Goal: Transaction & Acquisition: Register for event/course

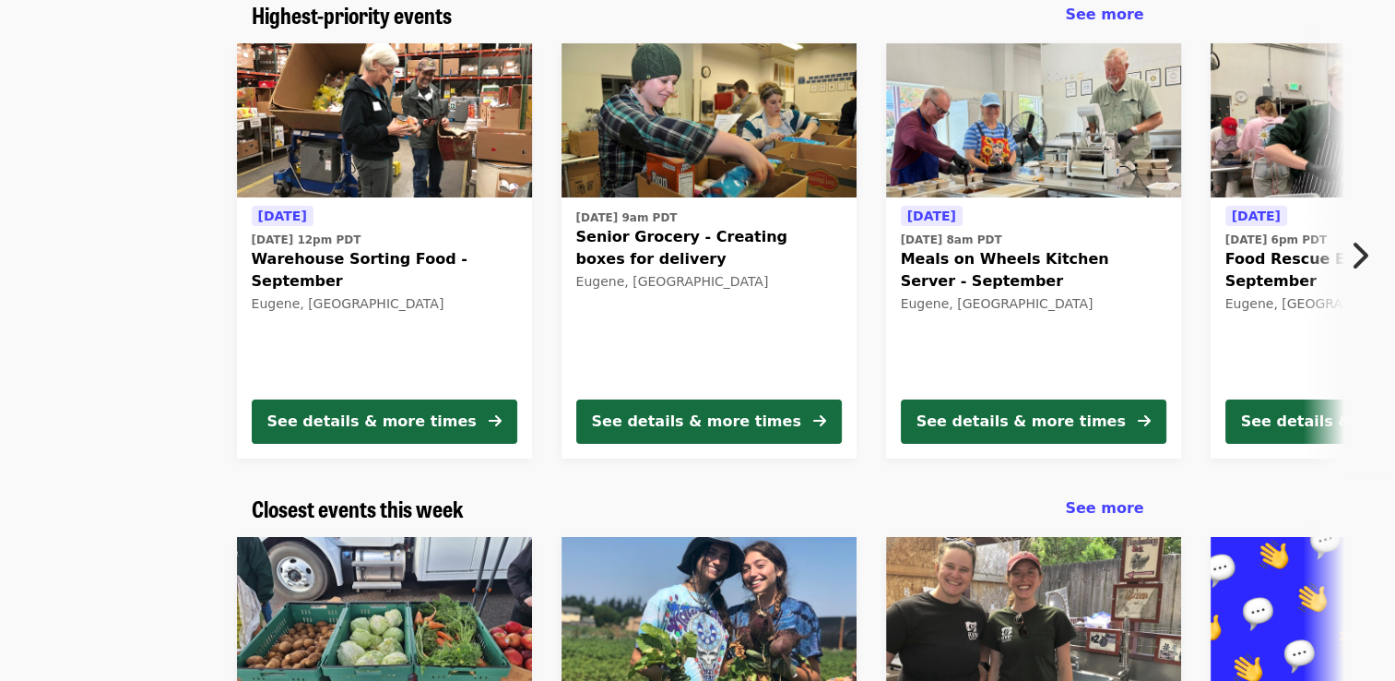
scroll to position [184, 0]
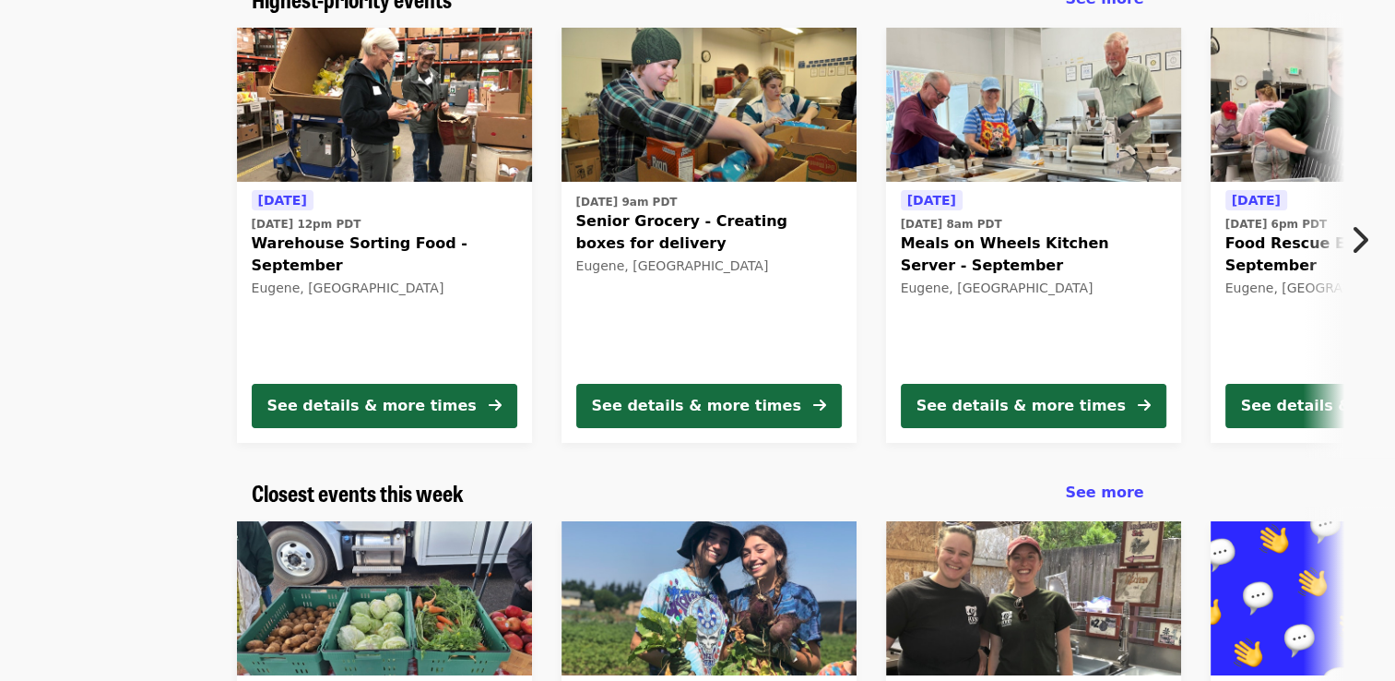
click at [1362, 232] on icon "chevron-right icon" at bounding box center [1359, 239] width 18 height 35
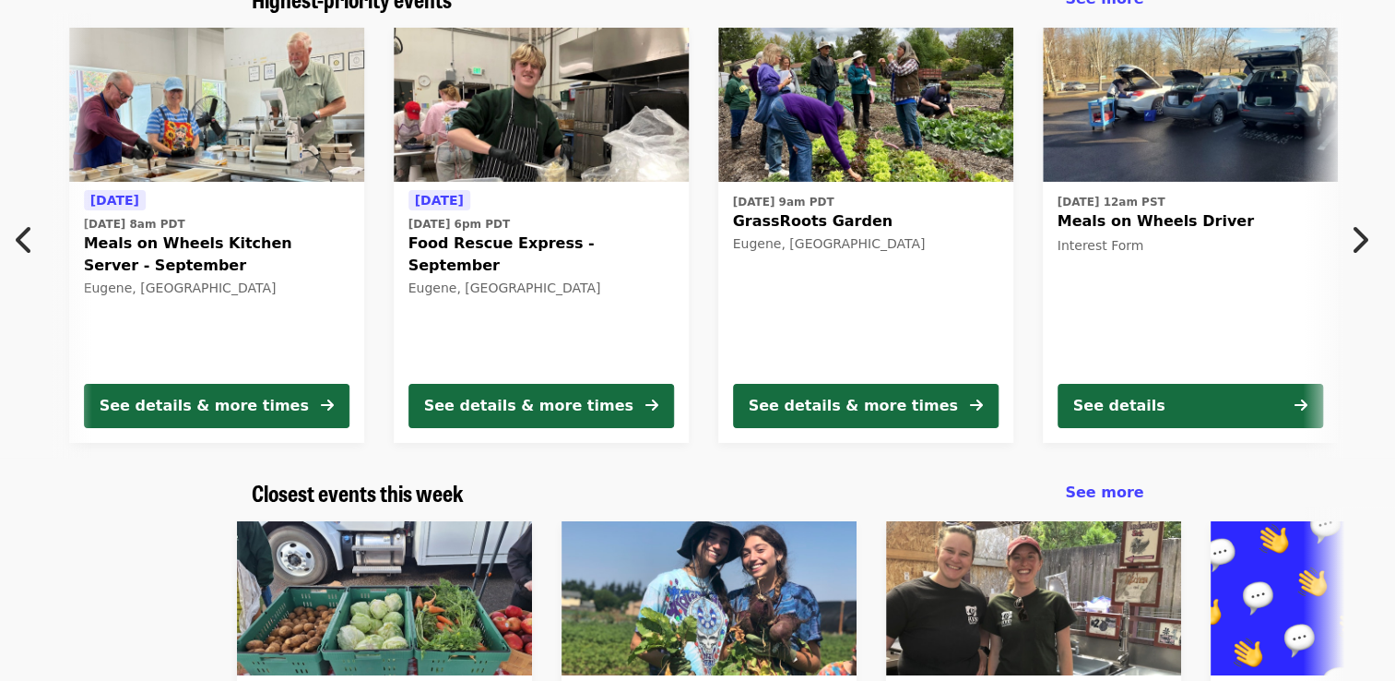
scroll to position [0, 992]
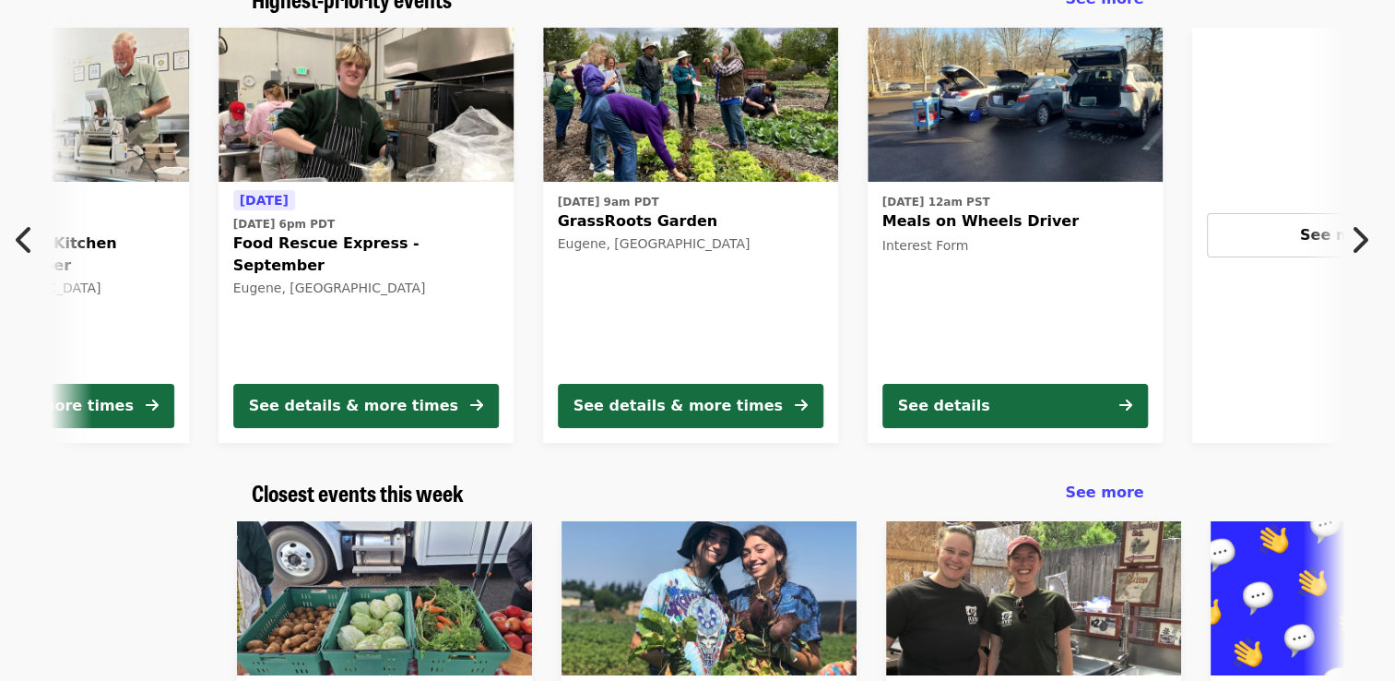
click at [15, 234] on button "Previous item" at bounding box center [30, 240] width 61 height 52
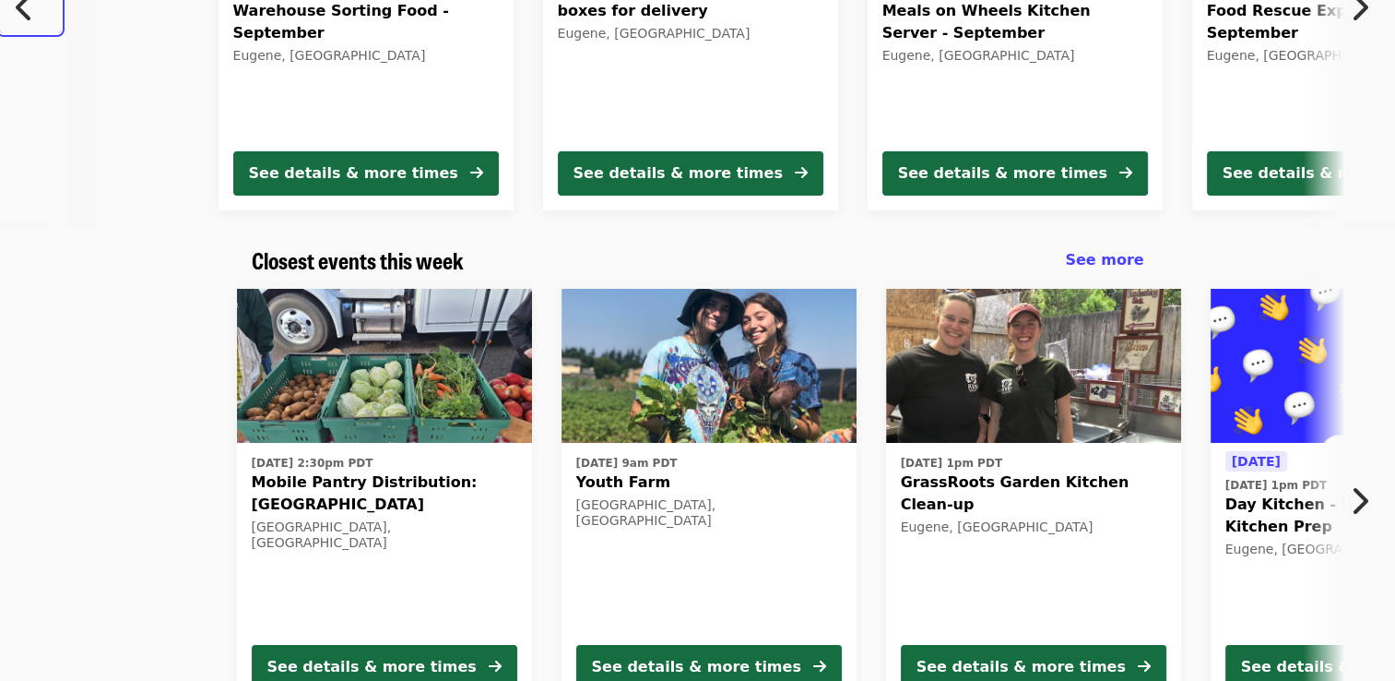
scroll to position [443, 0]
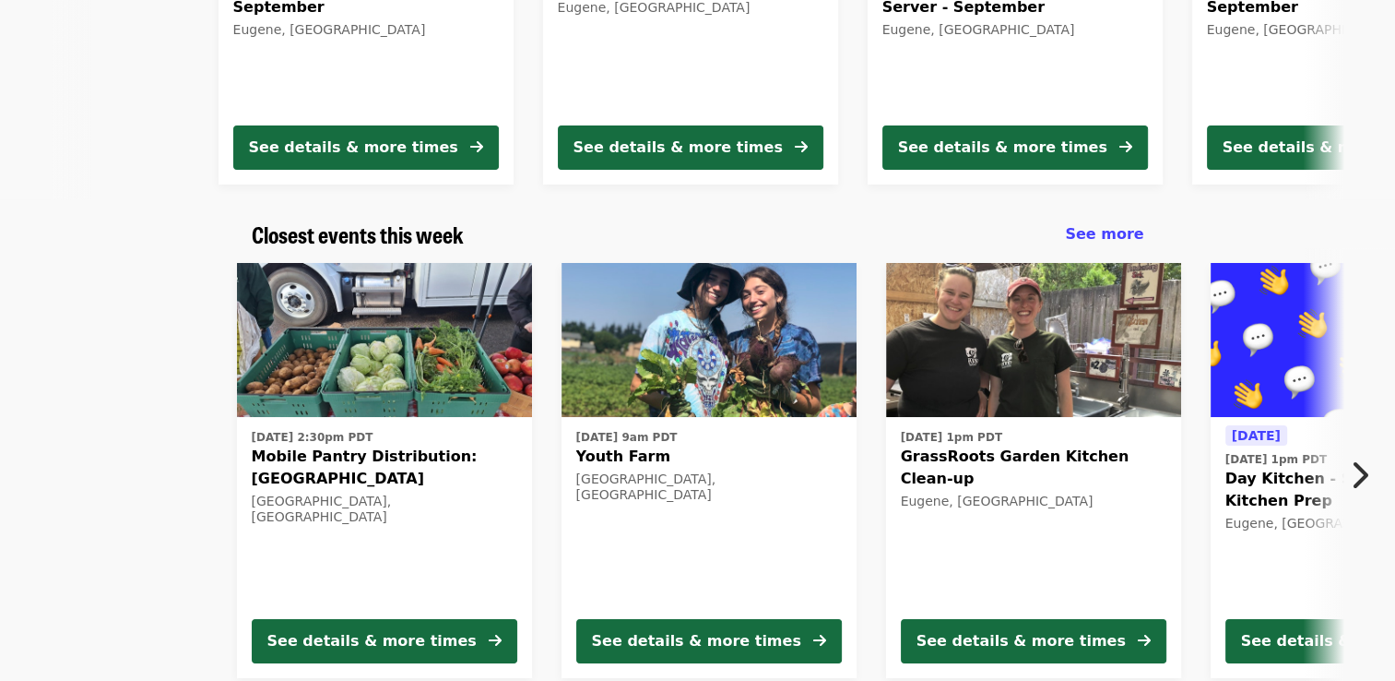
click at [1365, 472] on icon "chevron-right icon" at bounding box center [1359, 474] width 18 height 35
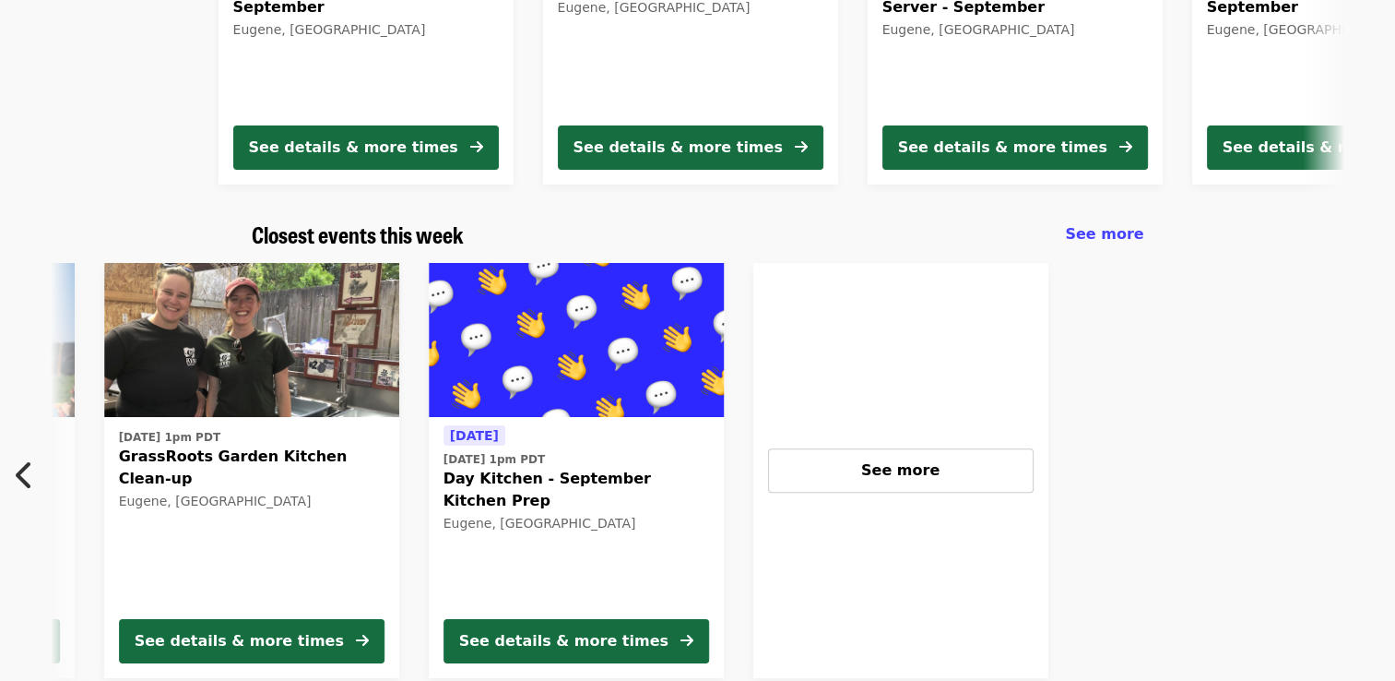
scroll to position [0, 826]
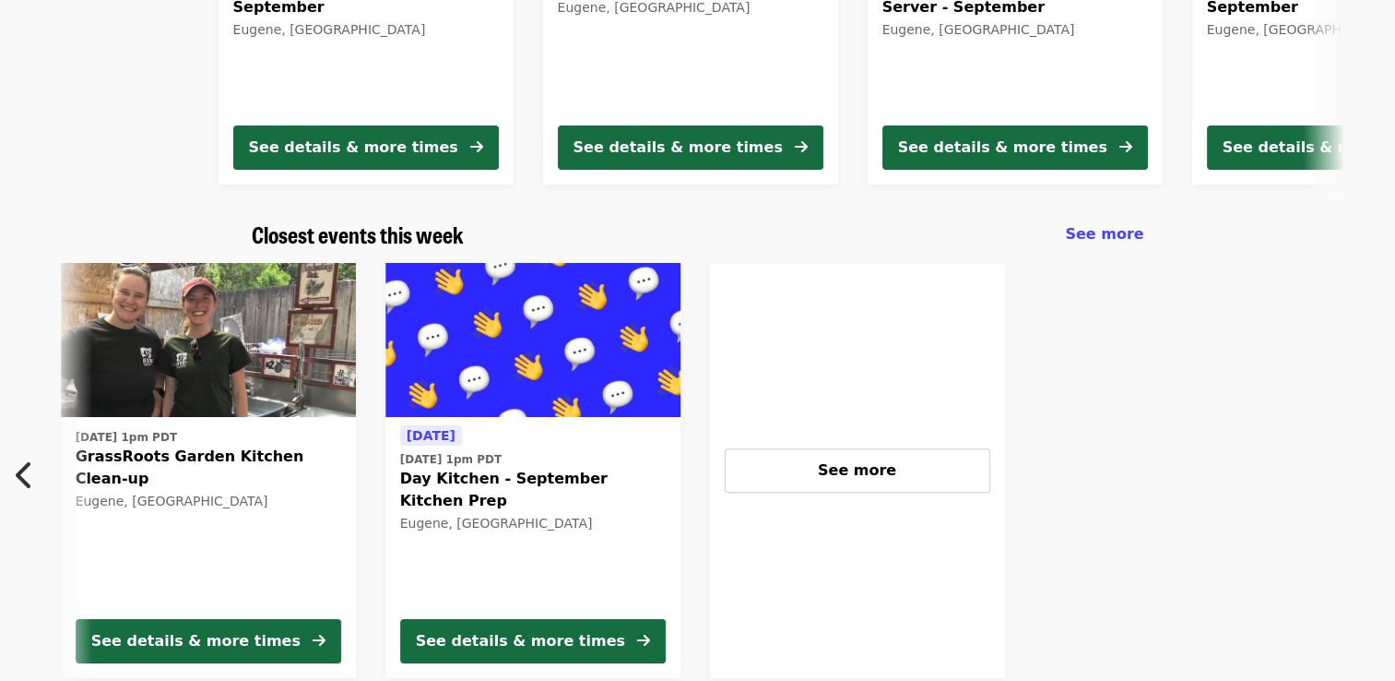
click at [499, 394] on img at bounding box center [532, 340] width 295 height 155
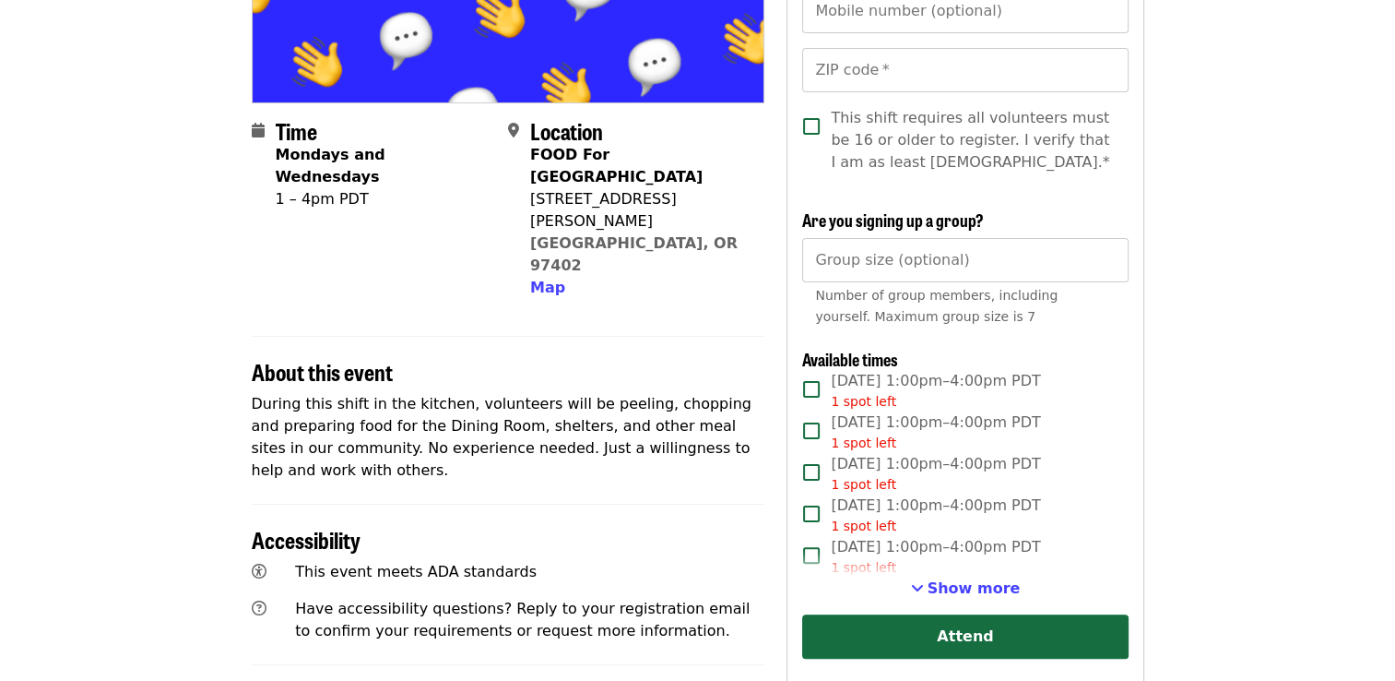
scroll to position [332, 0]
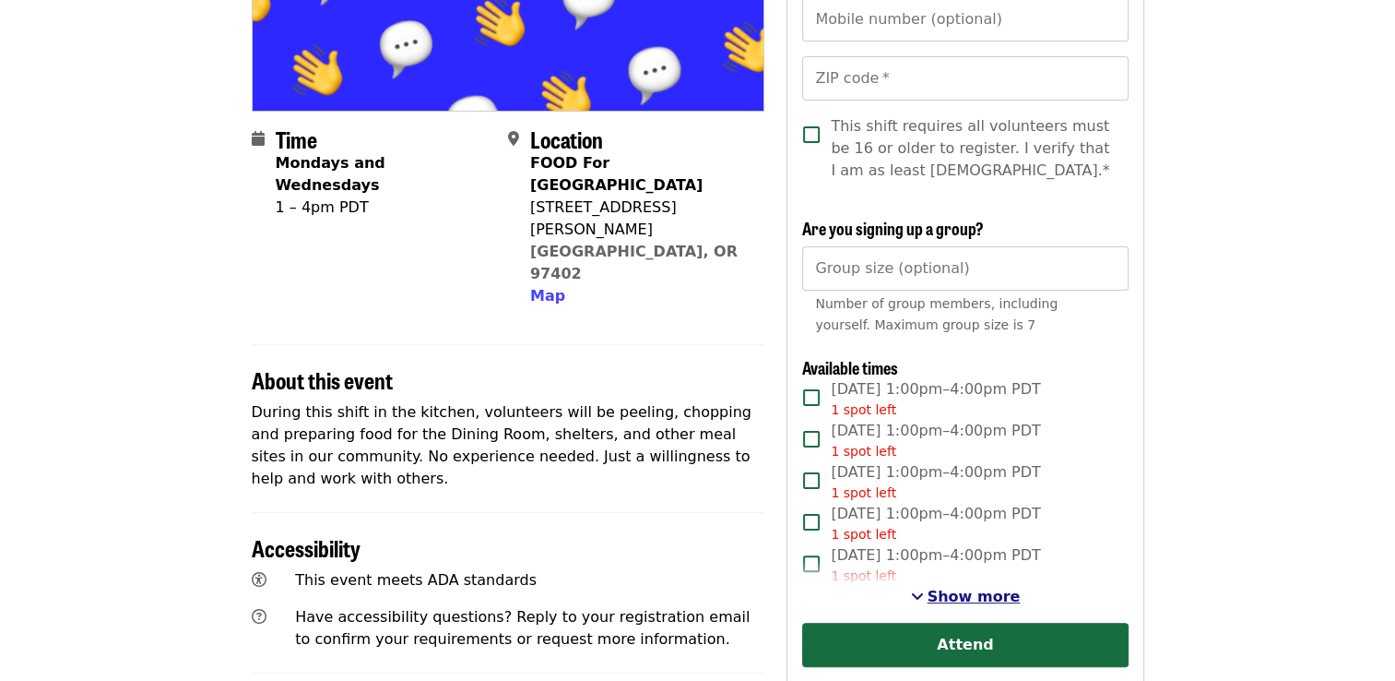
click at [960, 599] on span "Show more" at bounding box center [974, 596] width 93 height 18
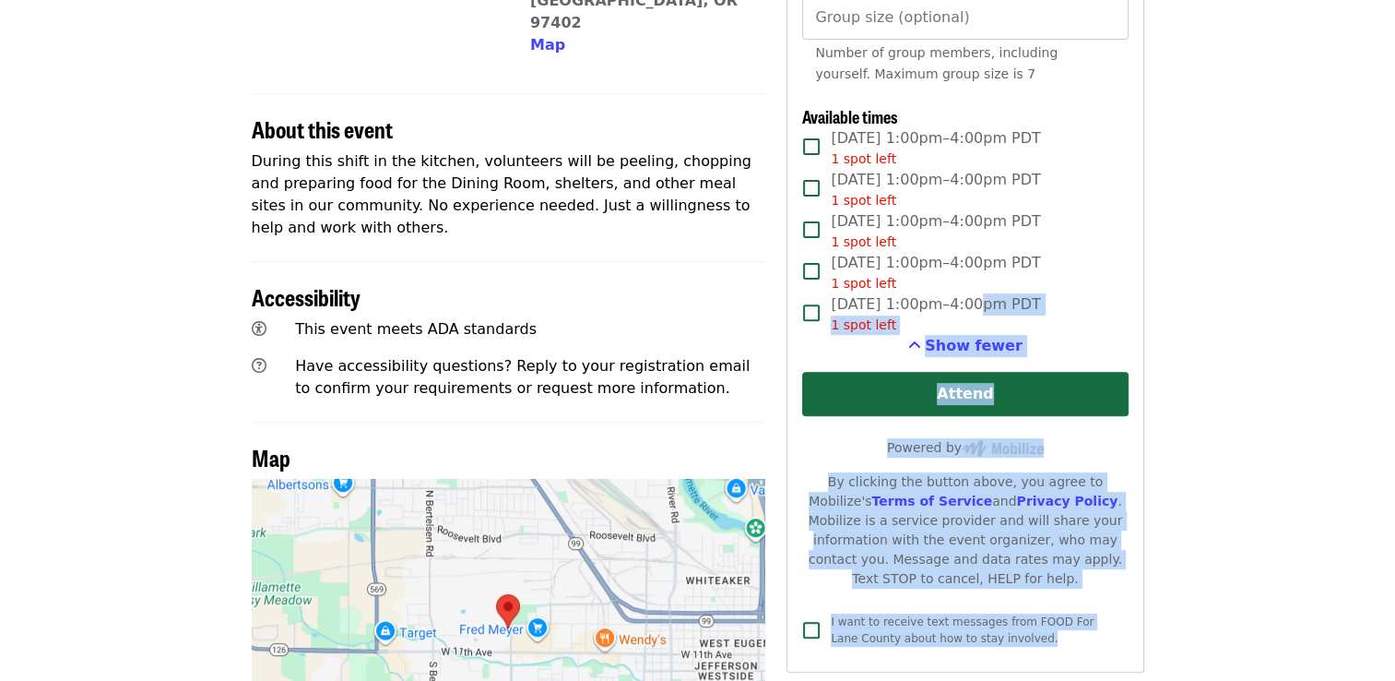
scroll to position [600, 0]
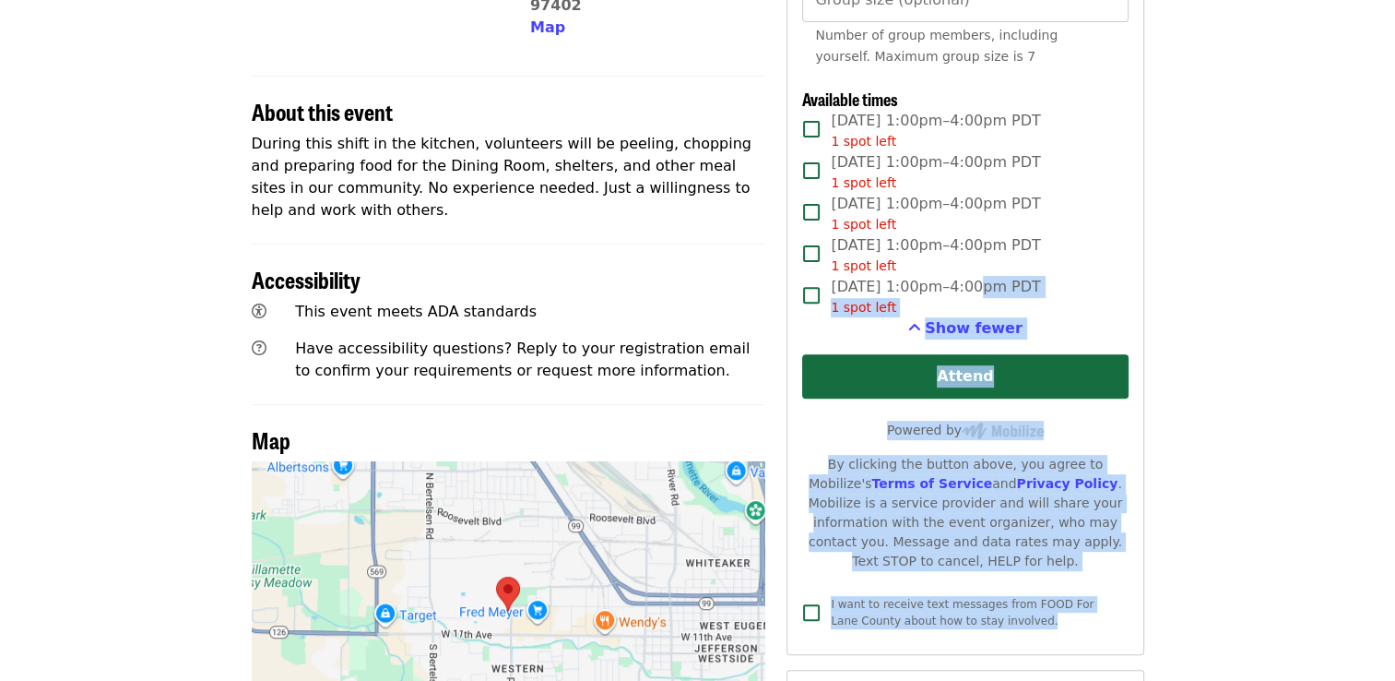
drag, startPoint x: 960, startPoint y: 599, endPoint x: 1085, endPoint y: 620, distance: 127.1
click at [1085, 620] on div "Sign up now First name   * First name * Last name   * Last name * Email   * Ema…" at bounding box center [965, 114] width 357 height 1082
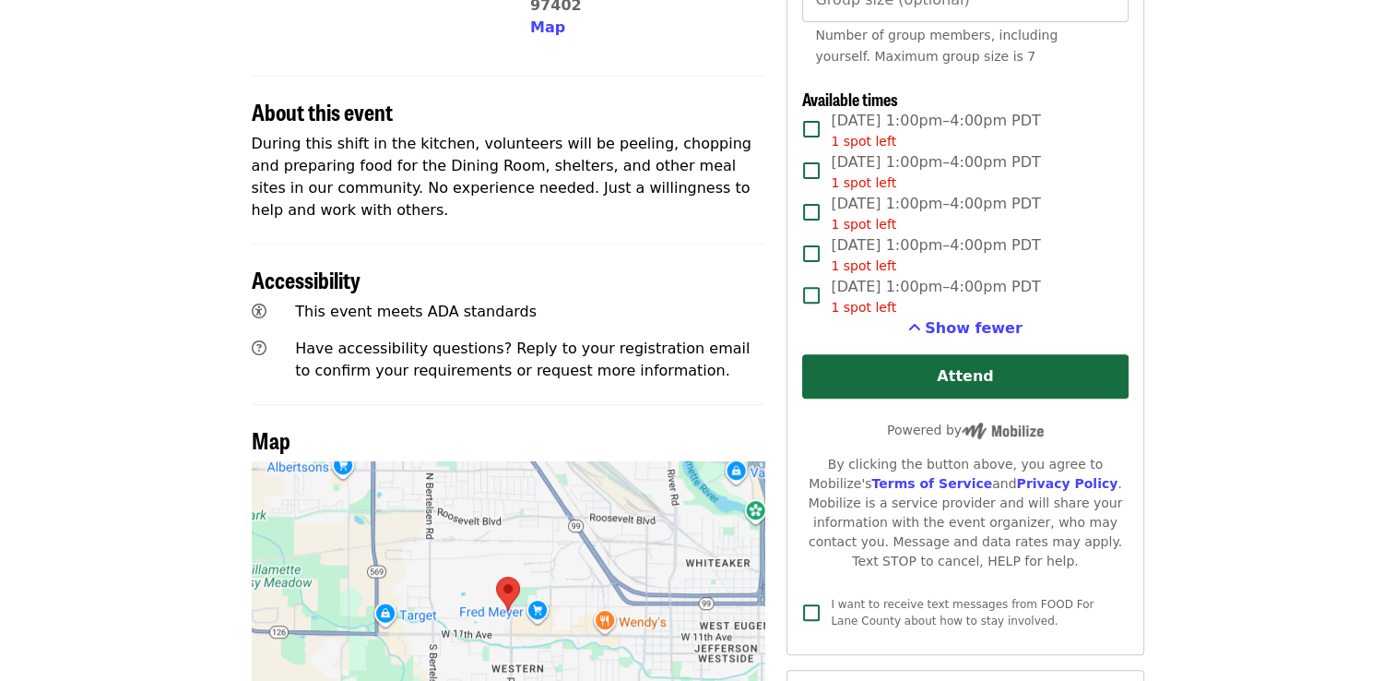
click at [1191, 123] on article "Day Kitchen - September Kitchen Prep Volunteer Shift Time Mondays and Wednesday…" at bounding box center [697, 225] width 1395 height 1488
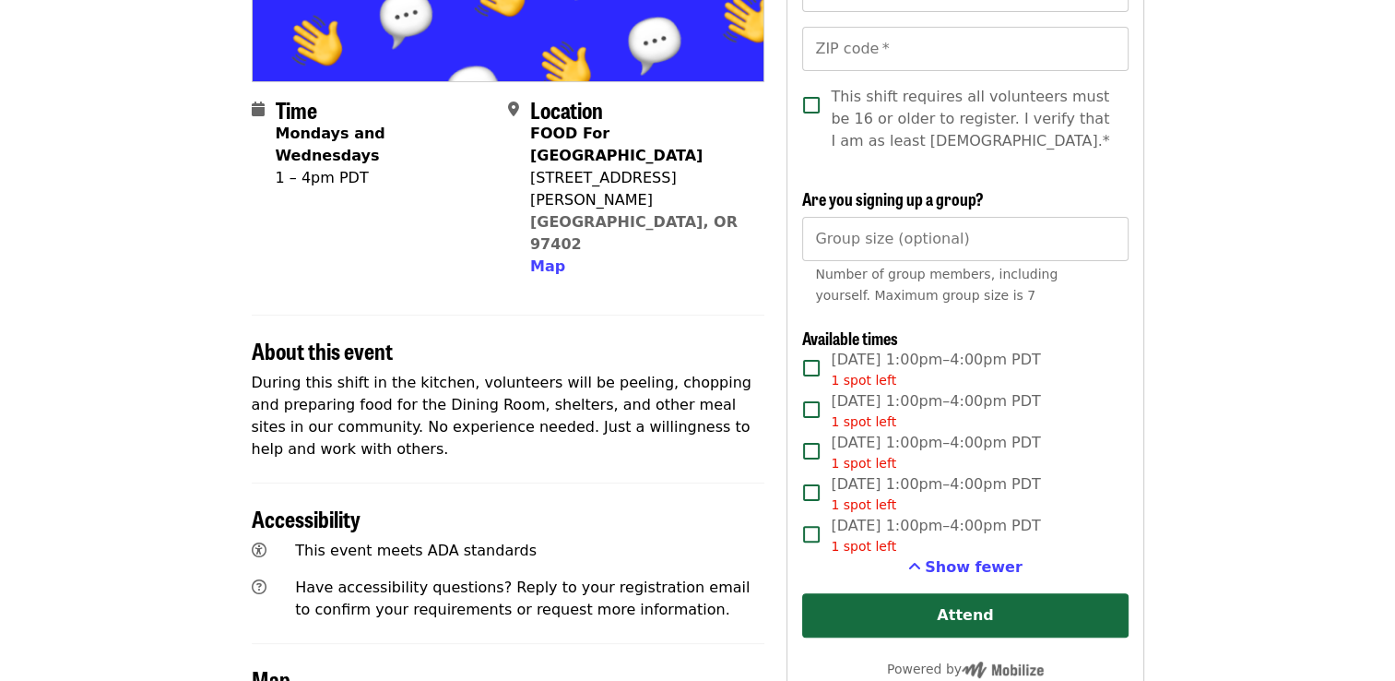
scroll to position [342, 0]
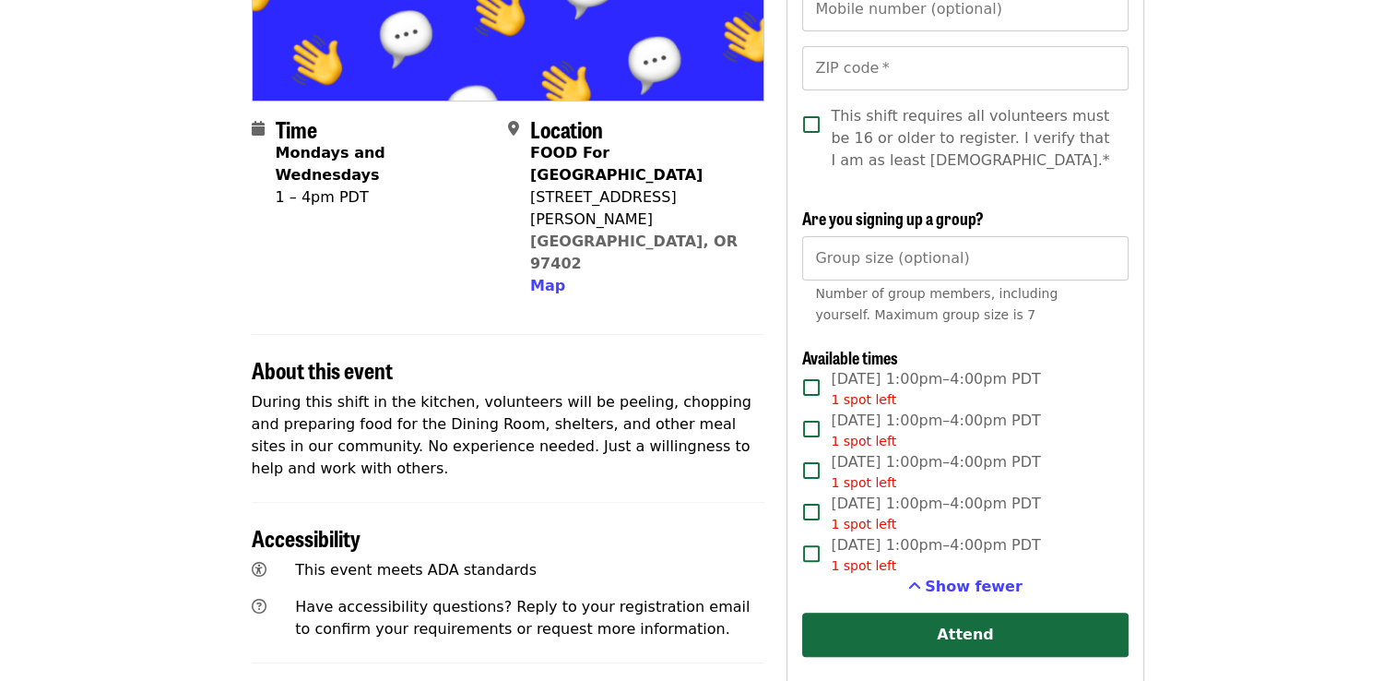
click at [1166, 190] on article "Day Kitchen - September Kitchen Prep Volunteer Shift Time Mondays and Wednesday…" at bounding box center [697, 483] width 1395 height 1488
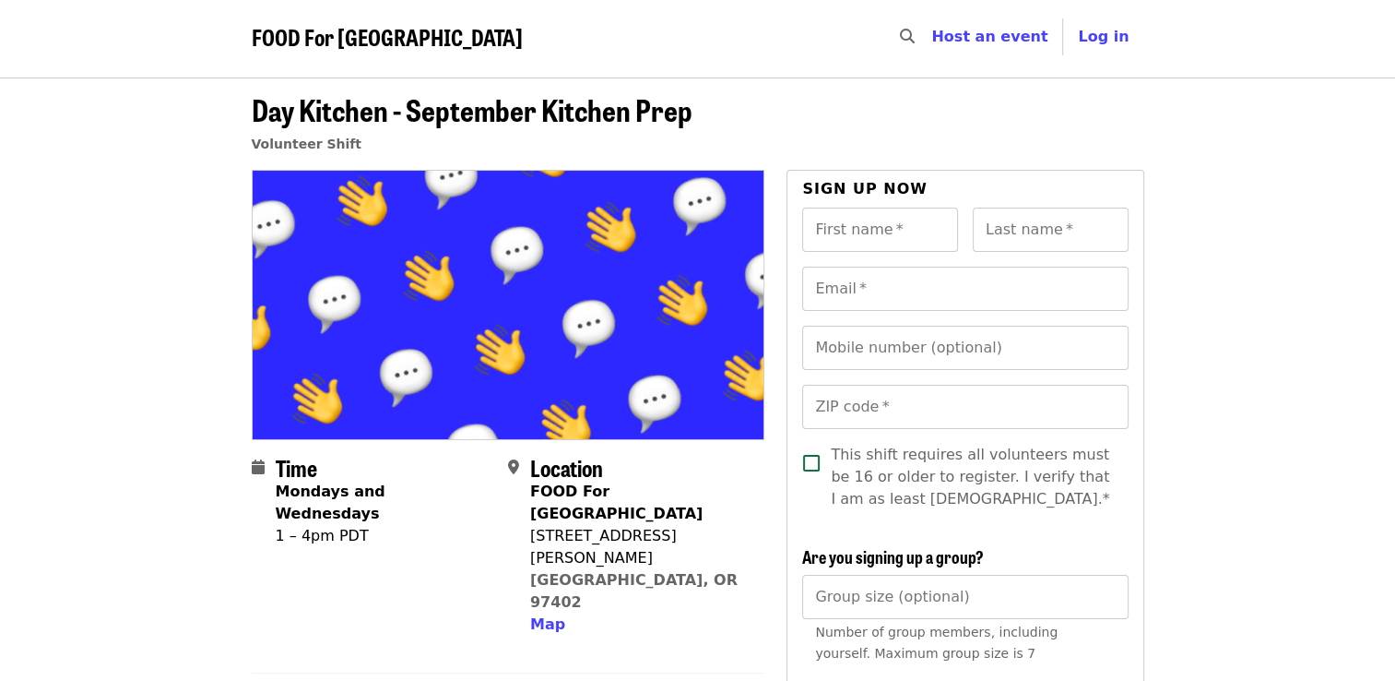
scroll to position [0, 0]
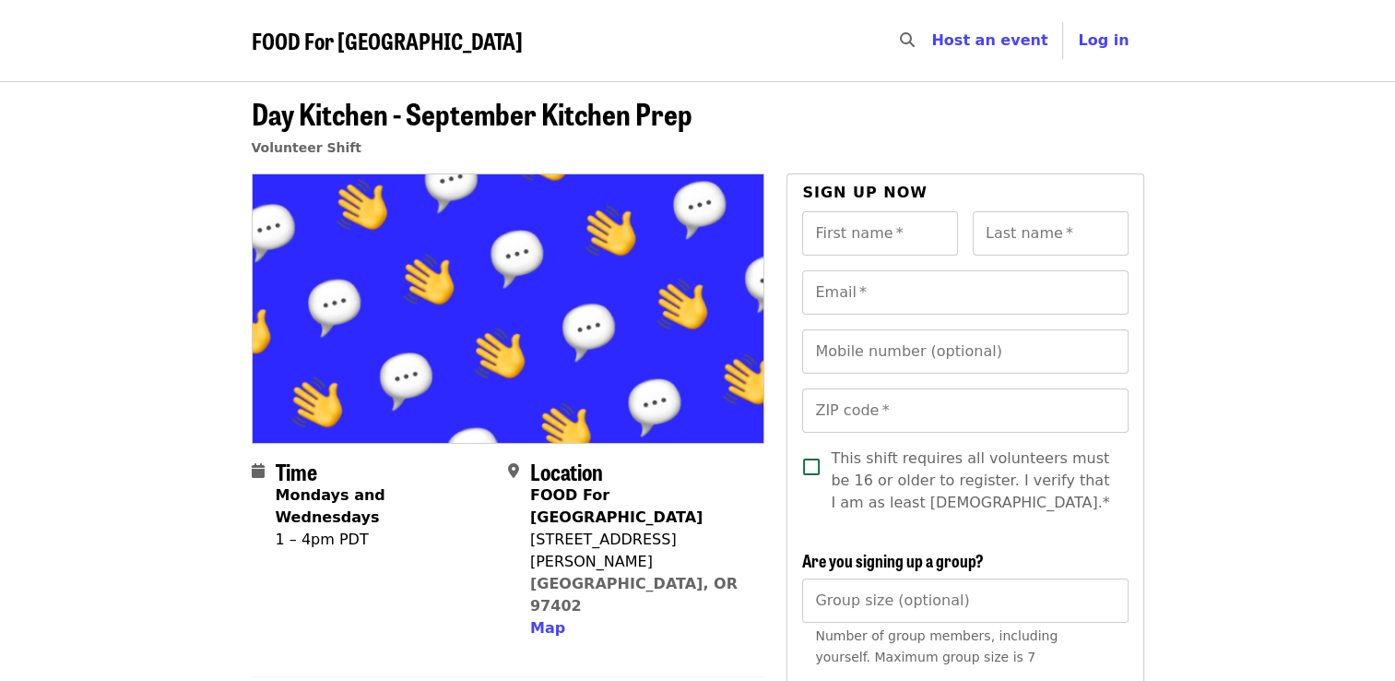
click at [859, 226] on input "First name   *" at bounding box center [880, 233] width 156 height 44
click at [574, 455] on span "Location" at bounding box center [566, 471] width 73 height 32
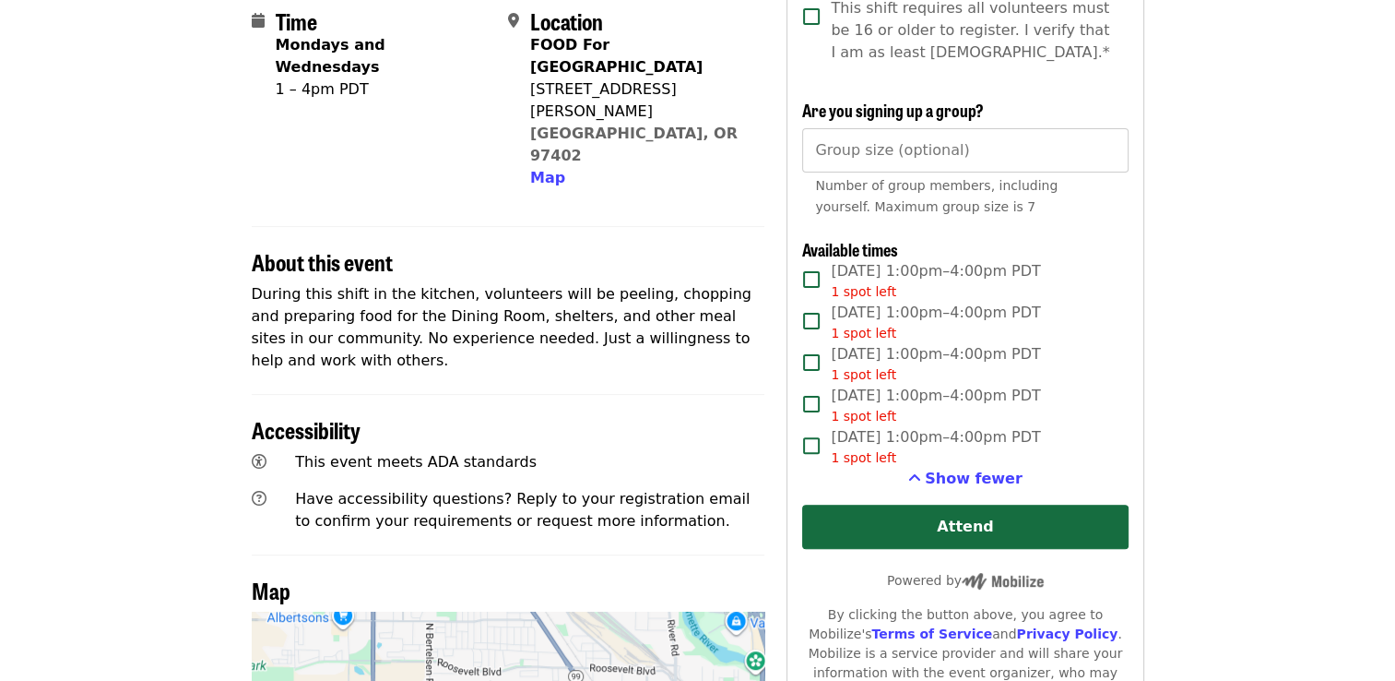
scroll to position [284, 0]
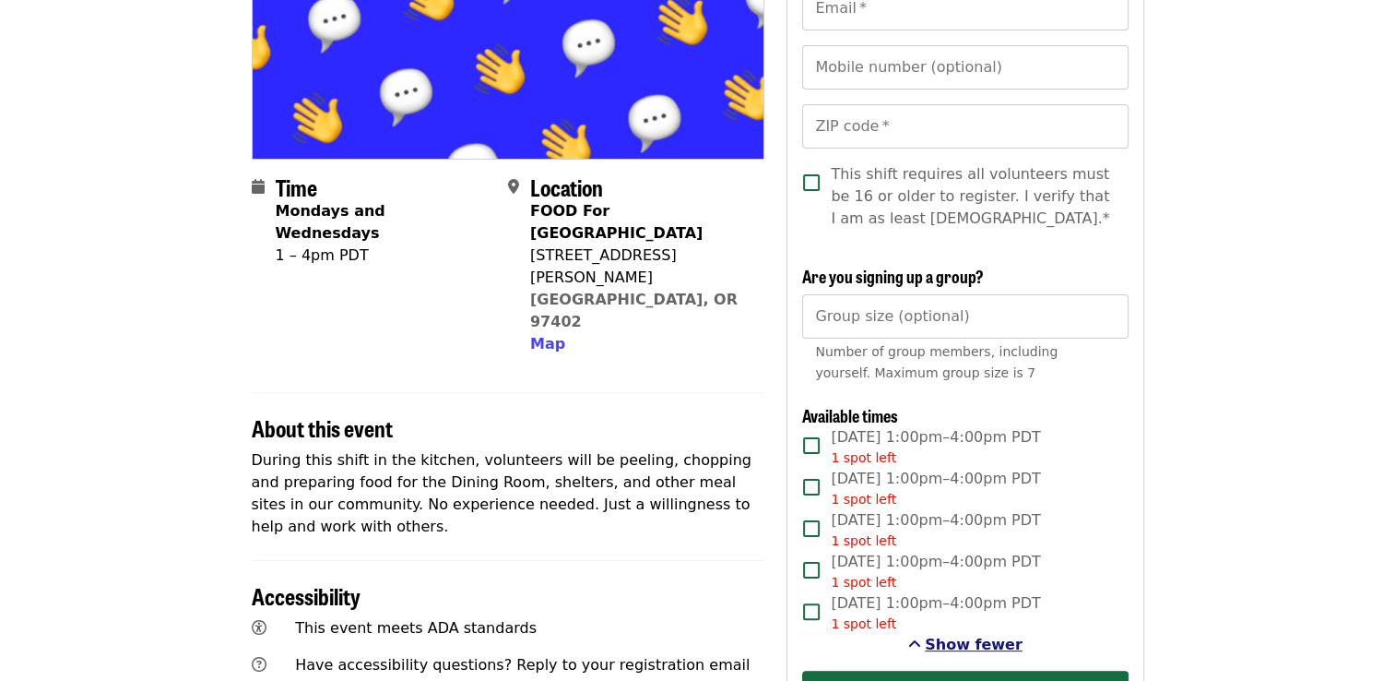
click at [979, 650] on span "Show fewer" at bounding box center [974, 644] width 98 height 18
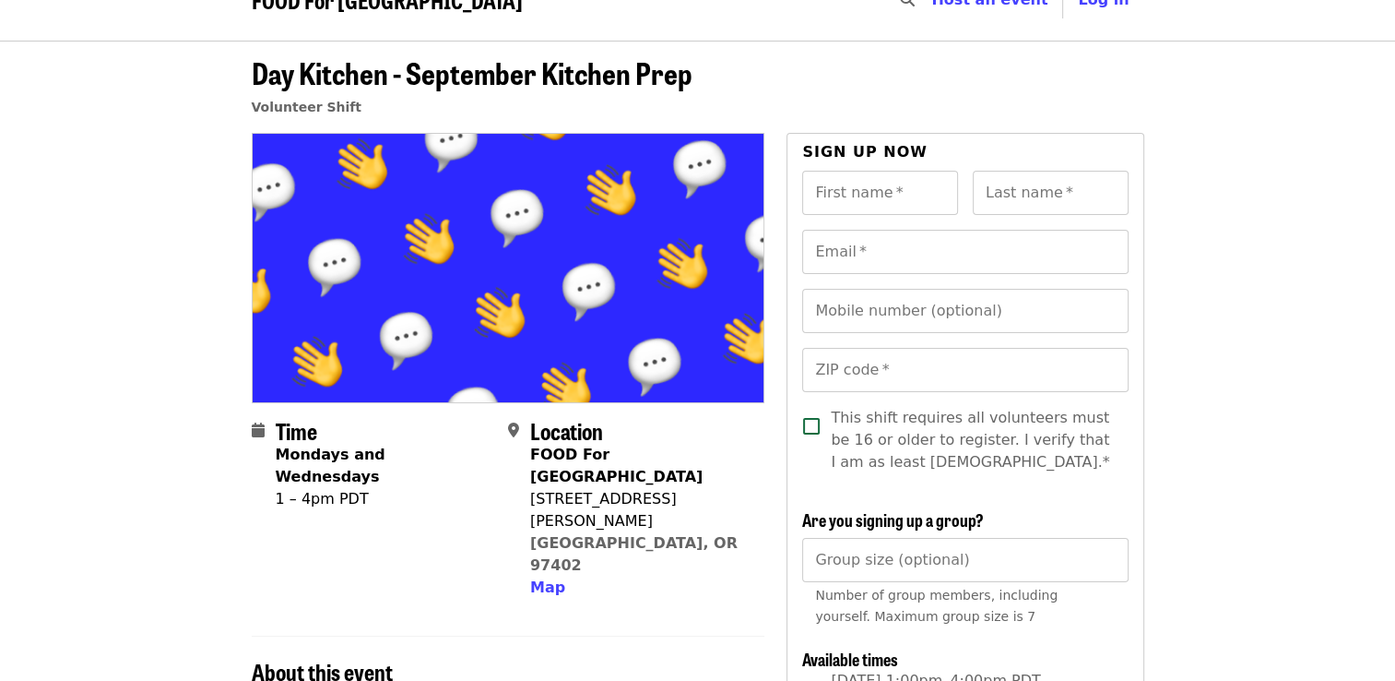
scroll to position [74, 0]
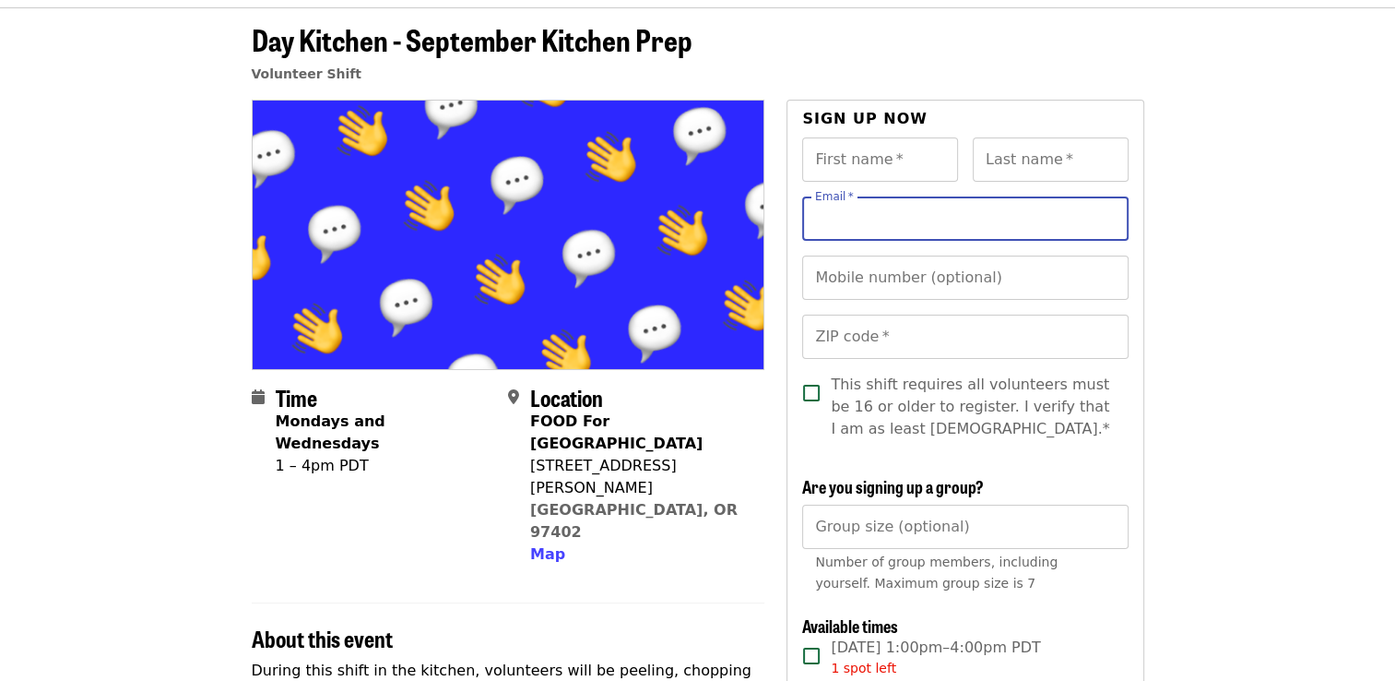
click at [882, 219] on input "Email   *" at bounding box center [965, 218] width 326 height 44
click at [428, 468] on div "Time Mondays and Wednesdays 1 – 4pm PDT" at bounding box center [385, 476] width 218 height 182
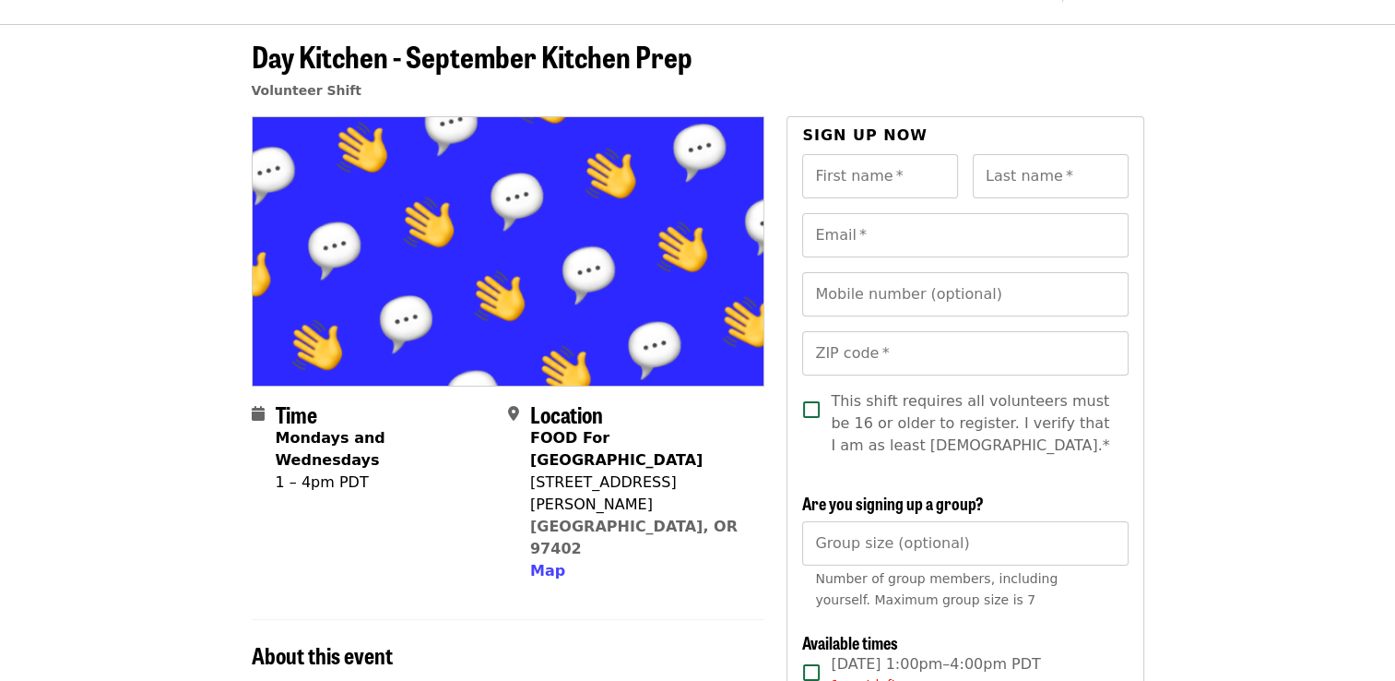
scroll to position [0, 0]
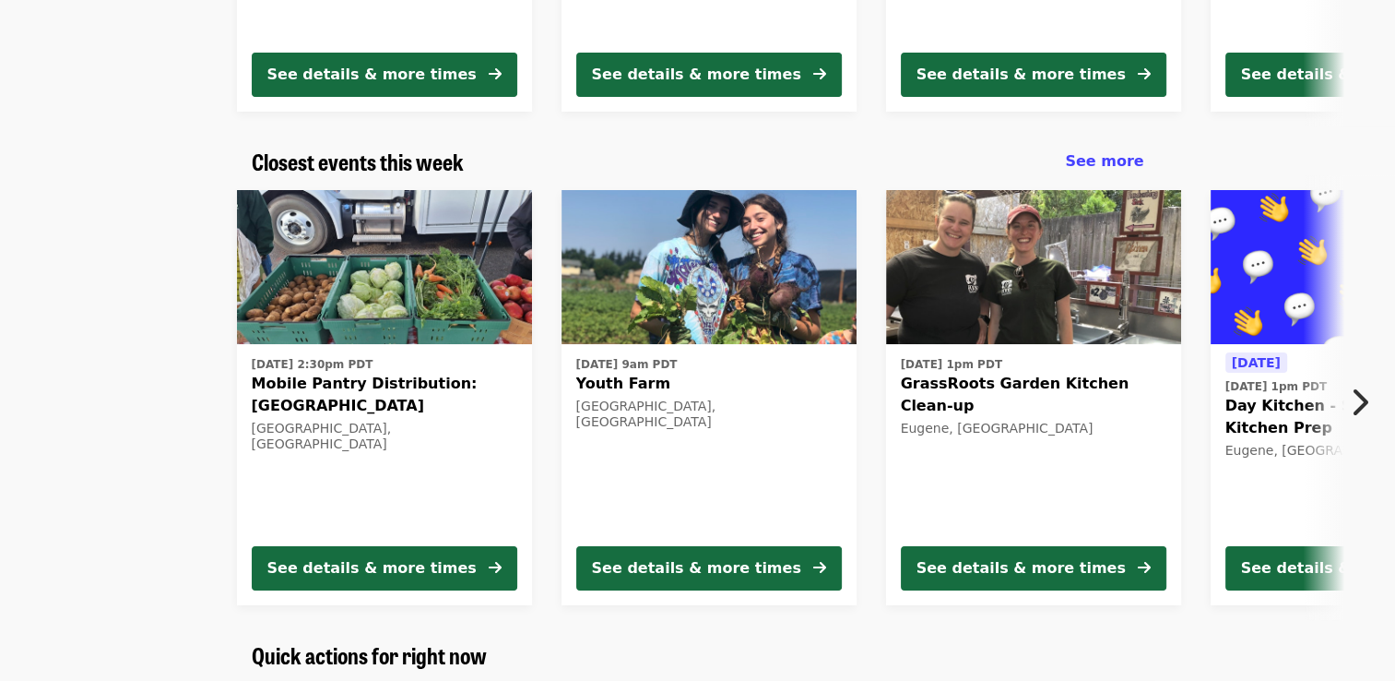
scroll to position [516, 0]
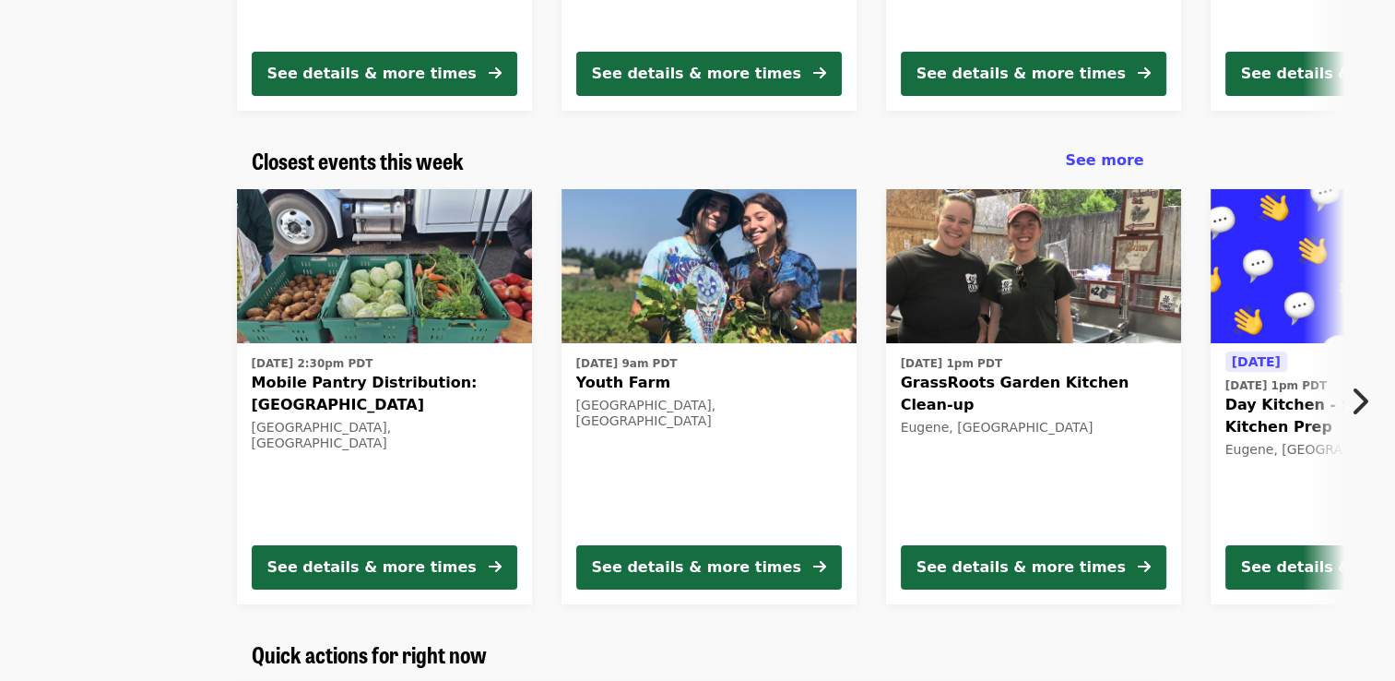
click at [1382, 384] on button "Next item" at bounding box center [1364, 401] width 61 height 52
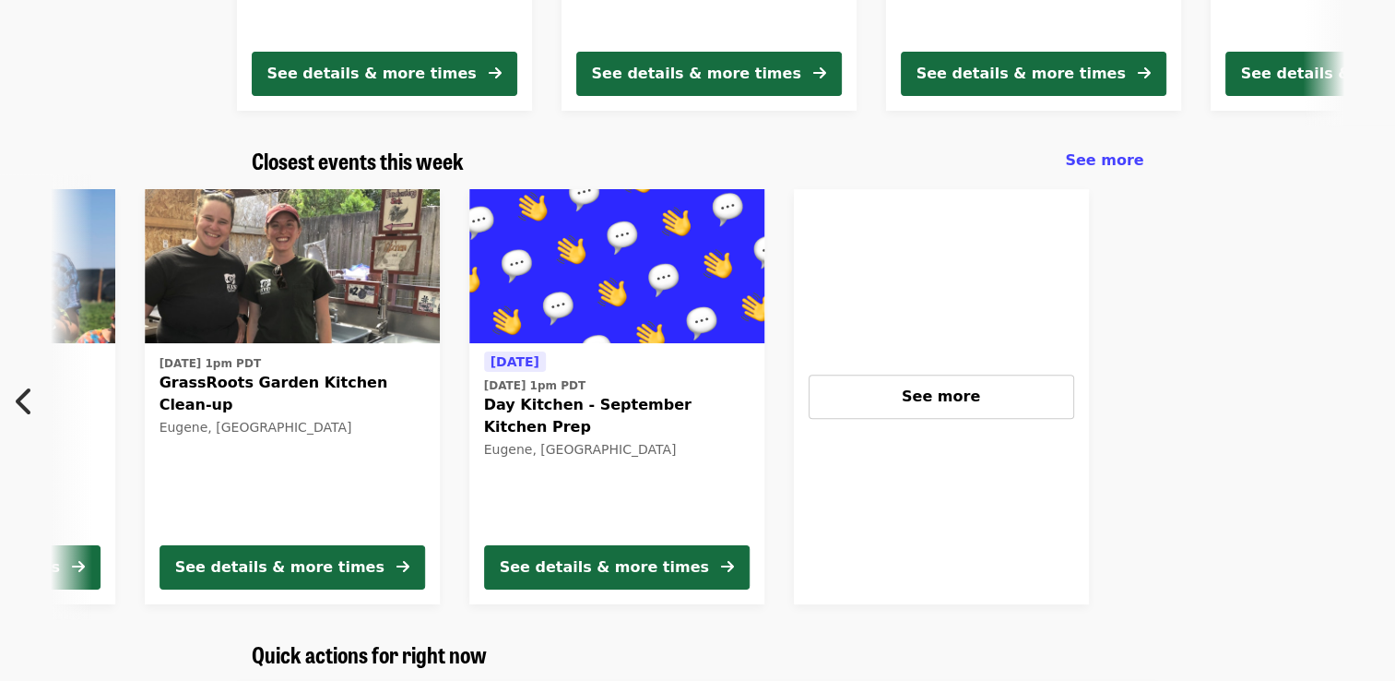
scroll to position [0, 826]
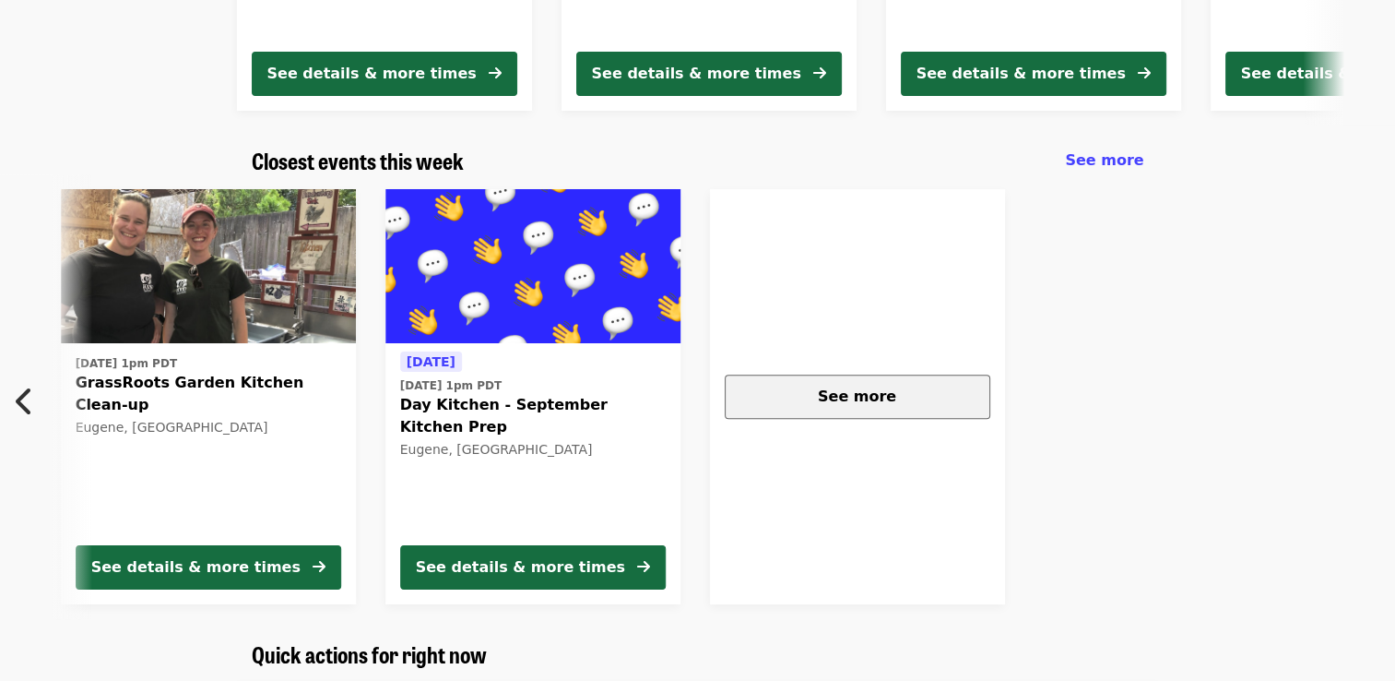
click at [812, 407] on div "See more" at bounding box center [858, 396] width 234 height 22
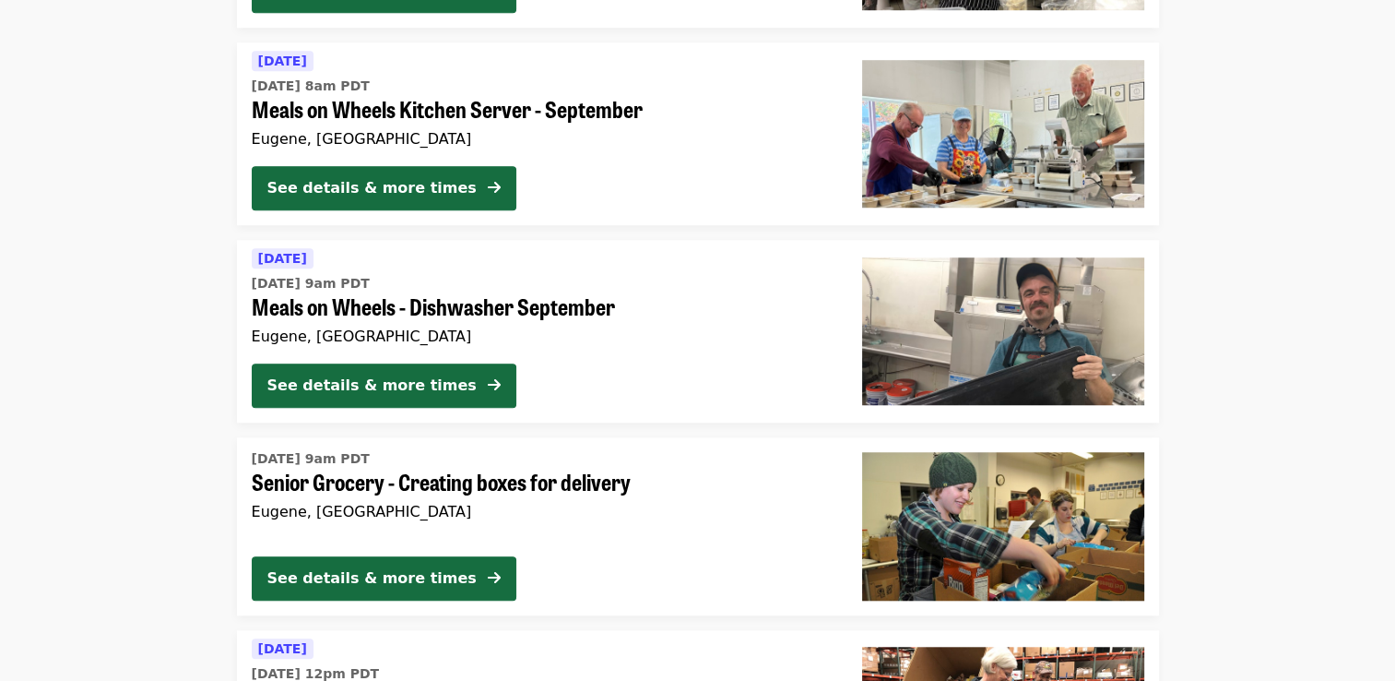
scroll to position [1439, 0]
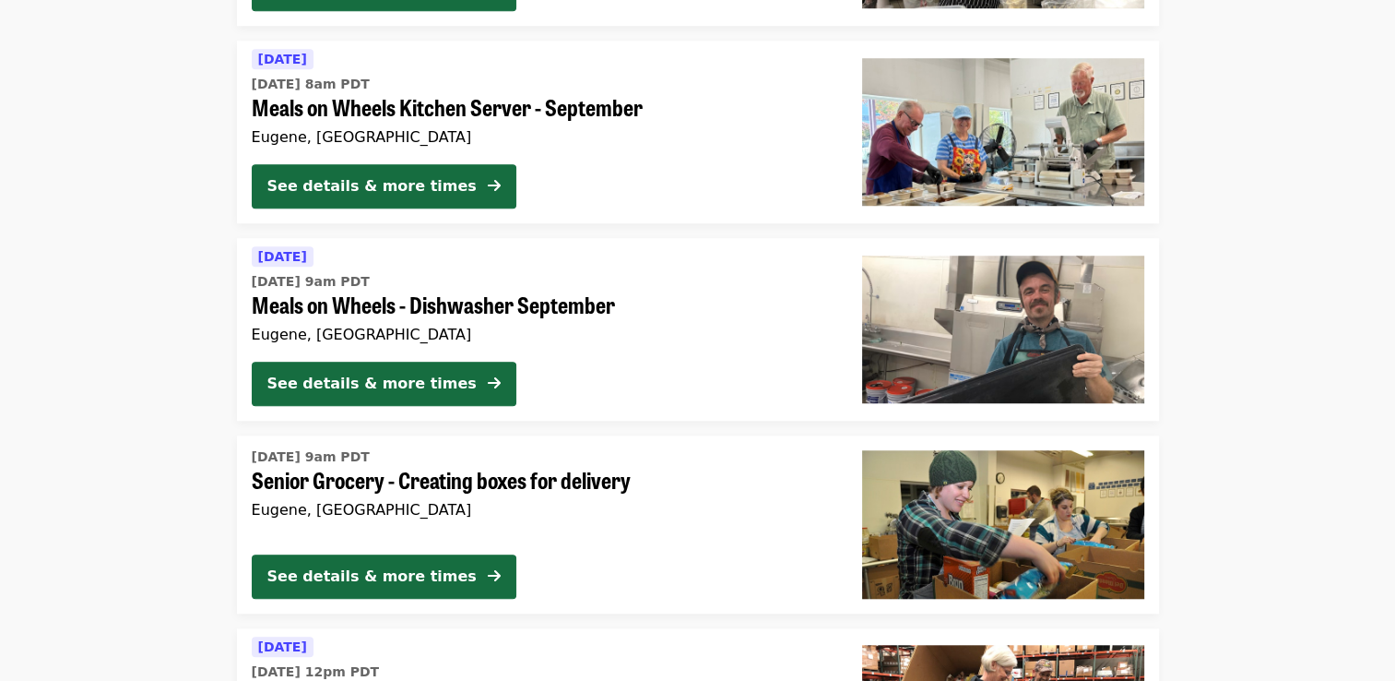
click at [480, 297] on span "Meals on Wheels - Dishwasher September" at bounding box center [542, 304] width 581 height 27
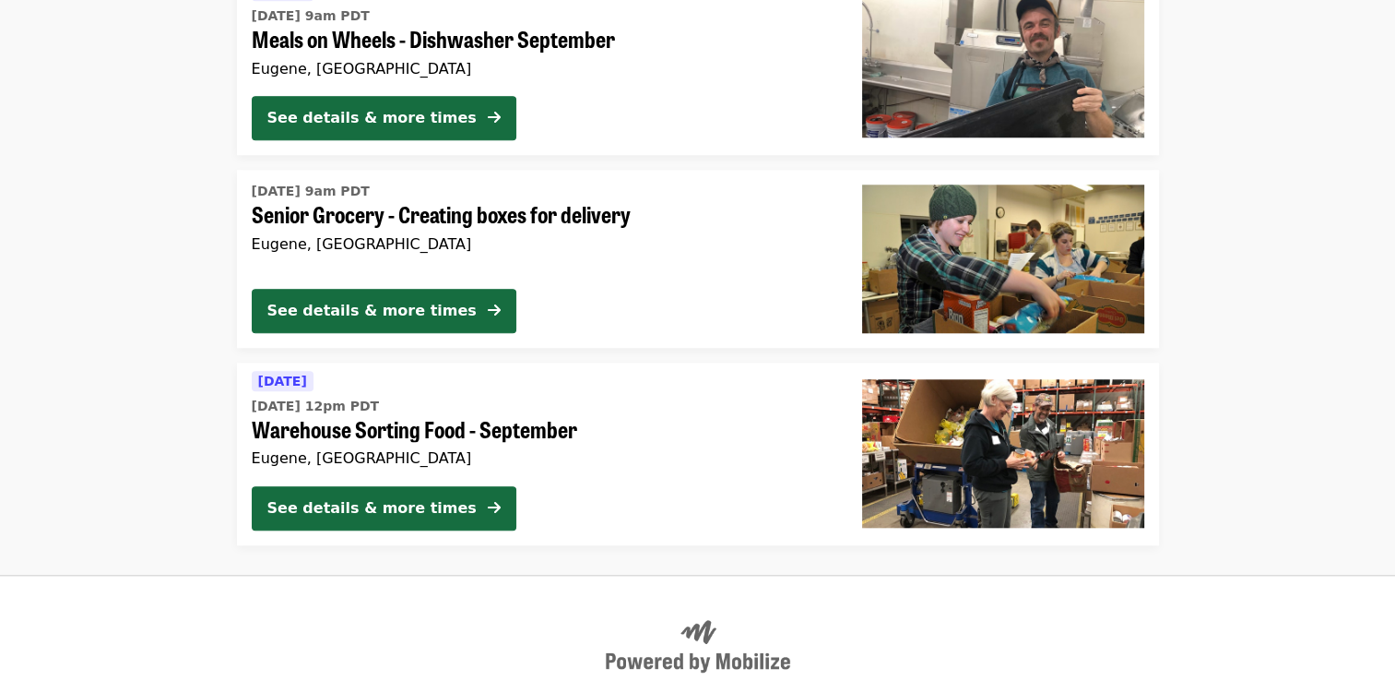
scroll to position [1667, 0]
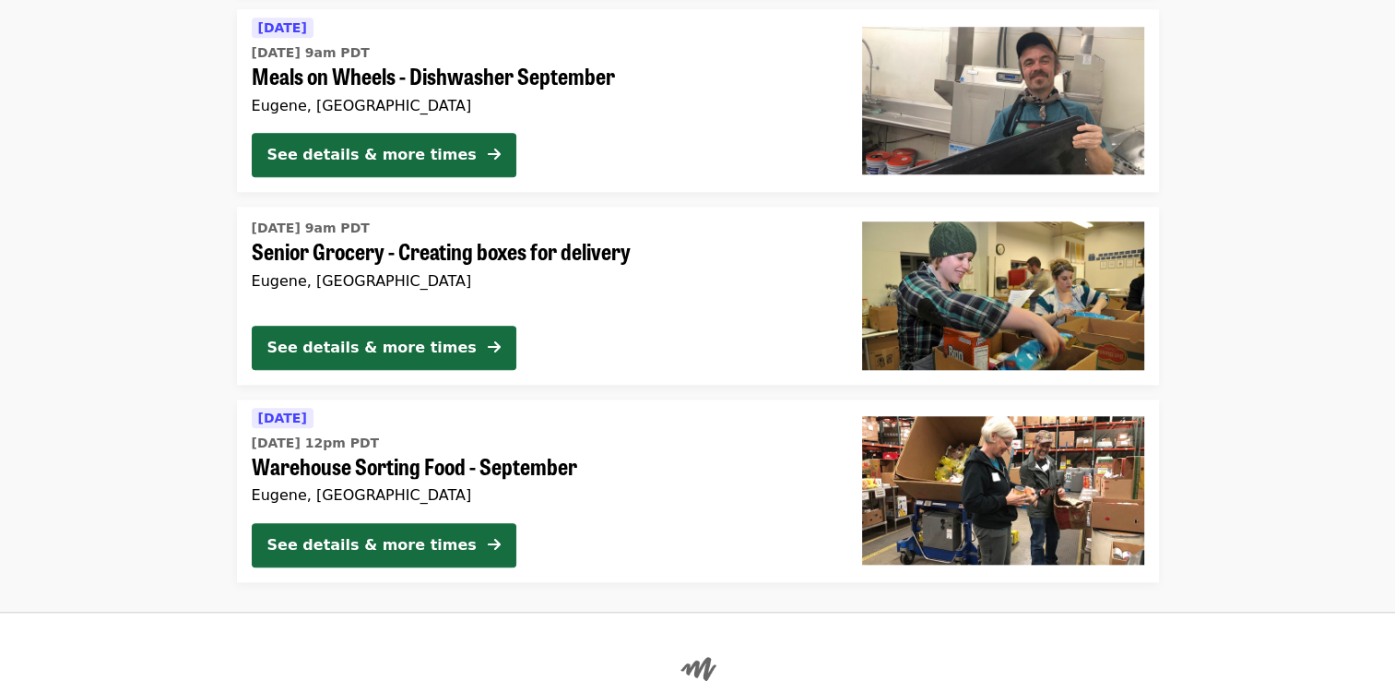
click at [449, 249] on span "Senior Grocery - Creating boxes for delivery" at bounding box center [542, 251] width 581 height 27
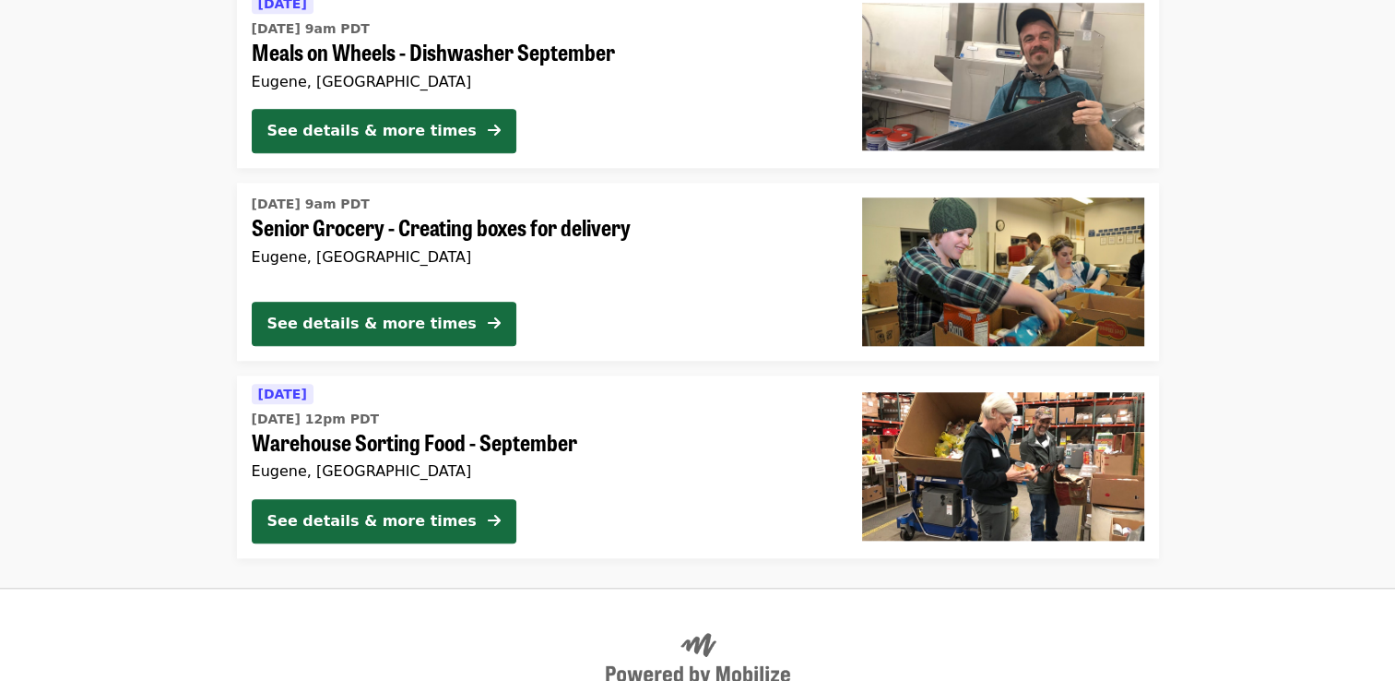
scroll to position [1741, 0]
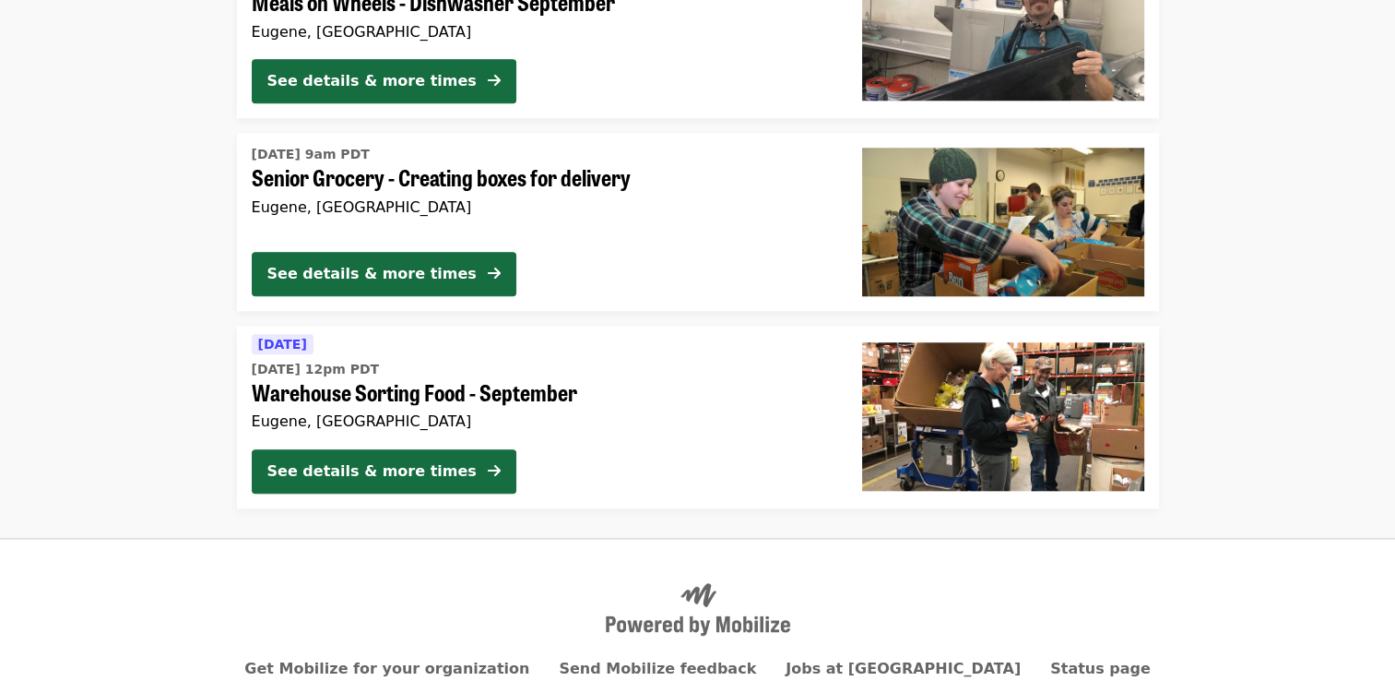
click at [380, 376] on time "[DATE] 12pm PDT" at bounding box center [316, 369] width 128 height 19
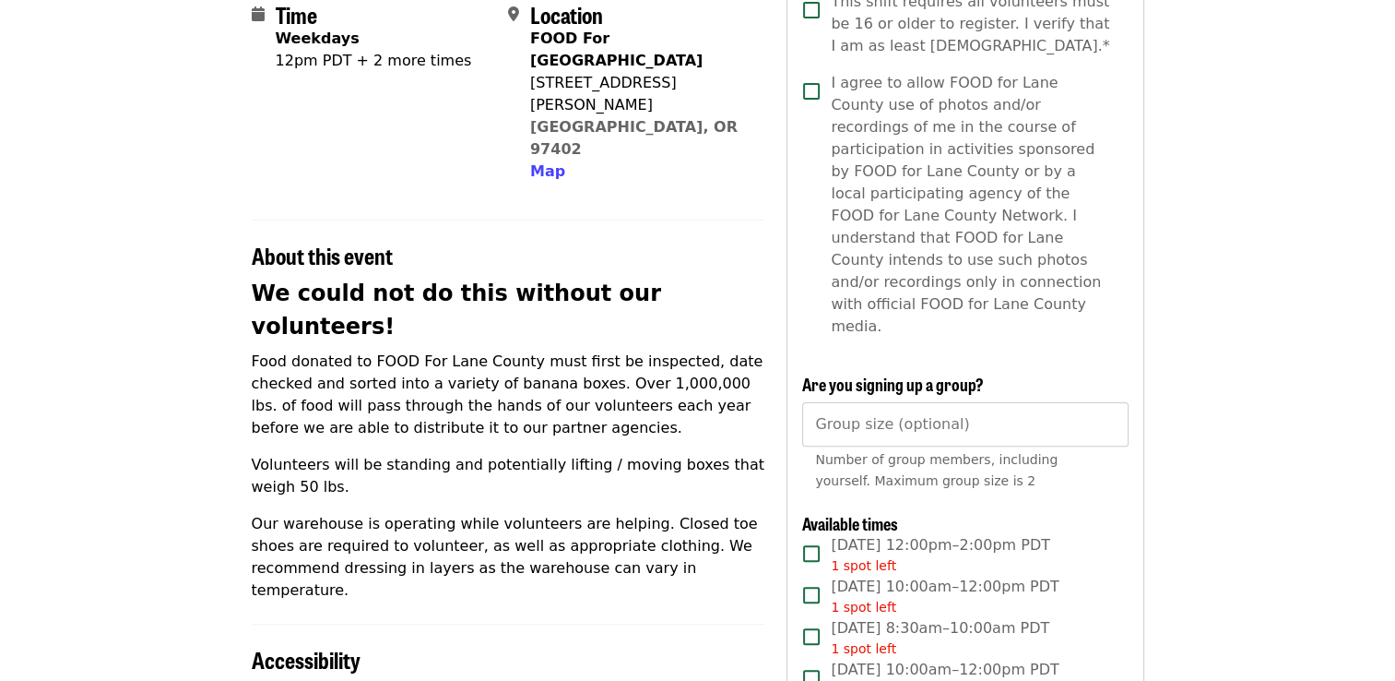
scroll to position [480, 0]
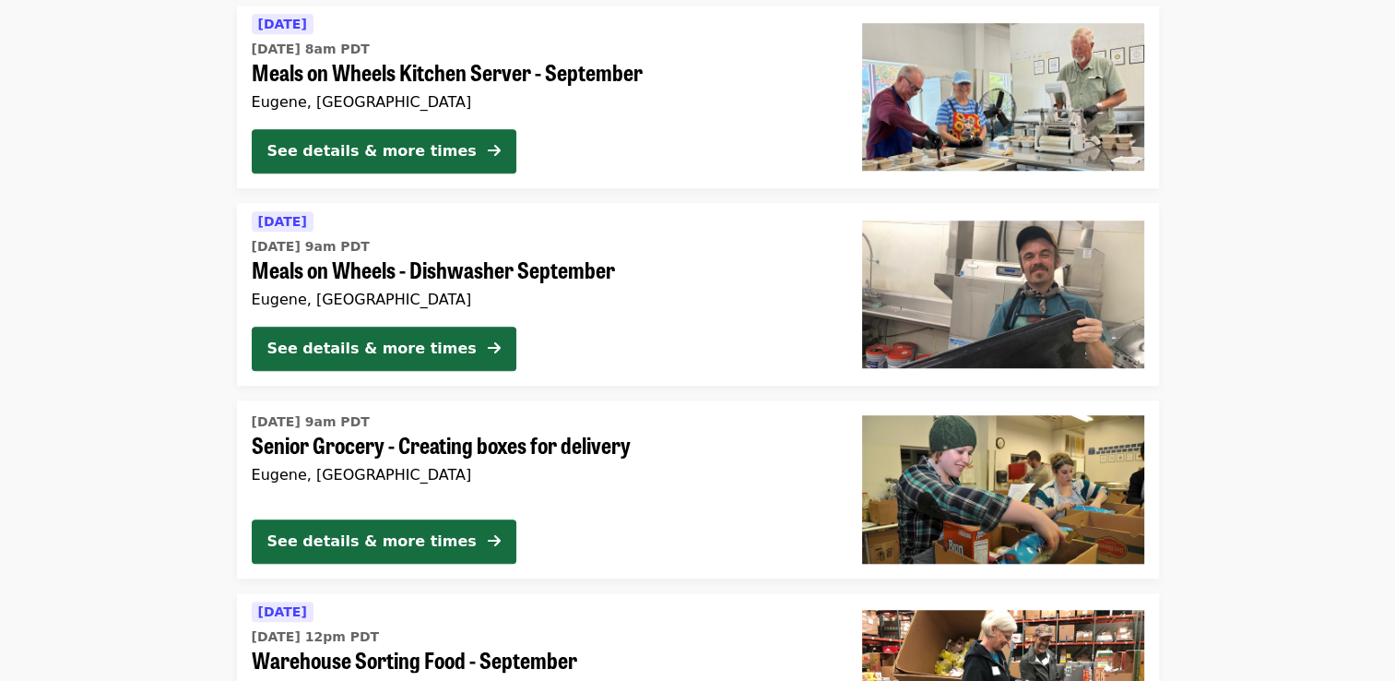
scroll to position [1476, 0]
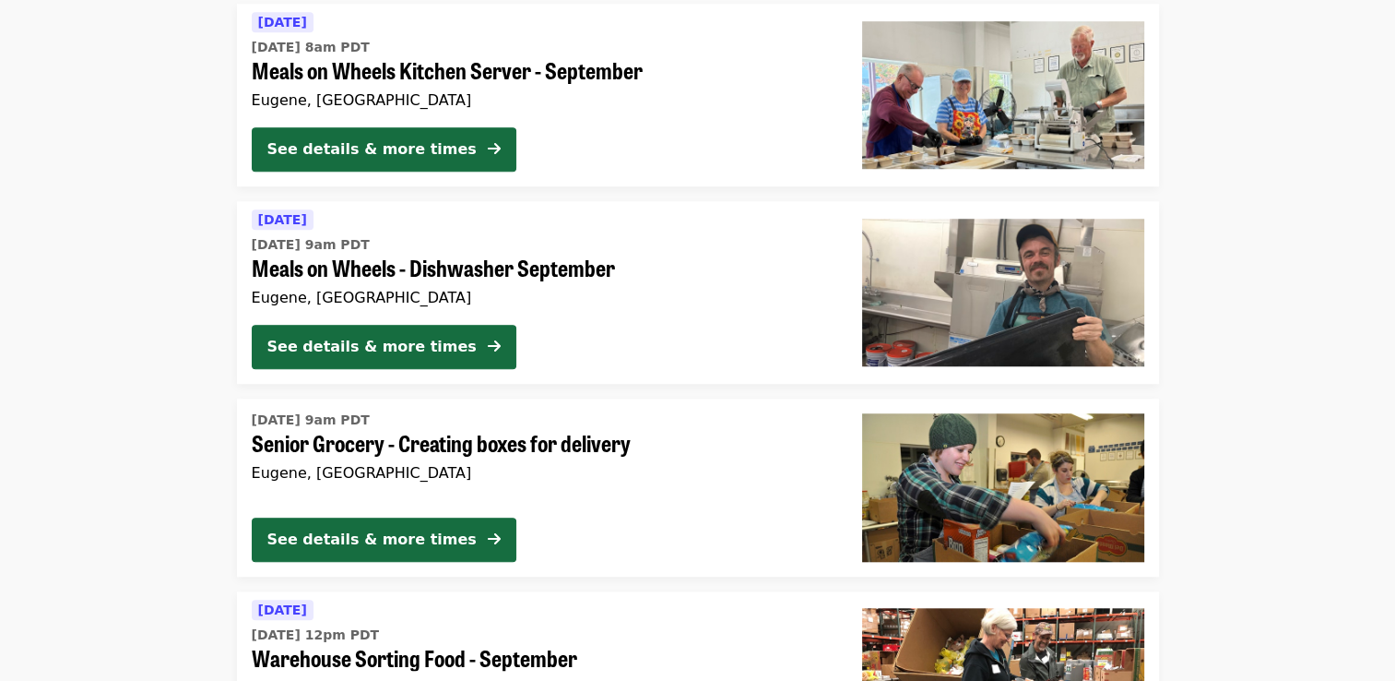
click at [368, 275] on span "Meals on Wheels - Dishwasher September" at bounding box center [542, 268] width 581 height 27
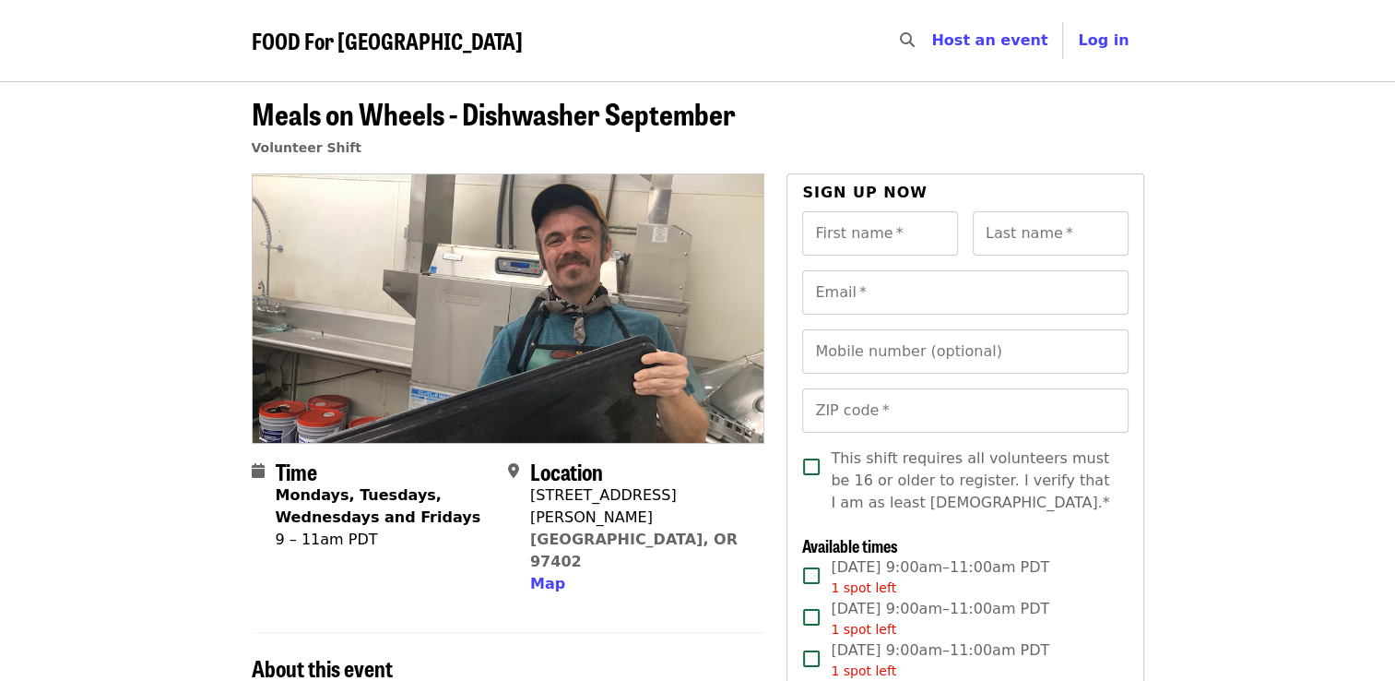
scroll to position [37, 0]
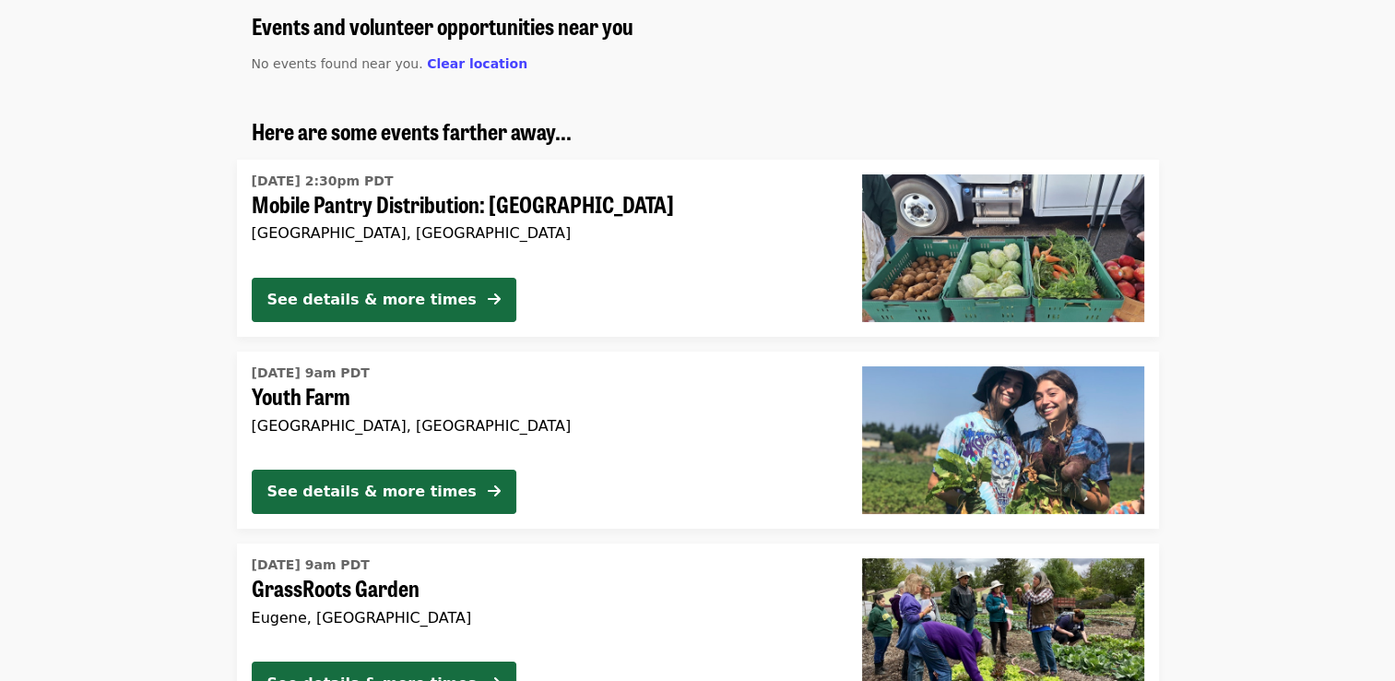
scroll to position [155, 0]
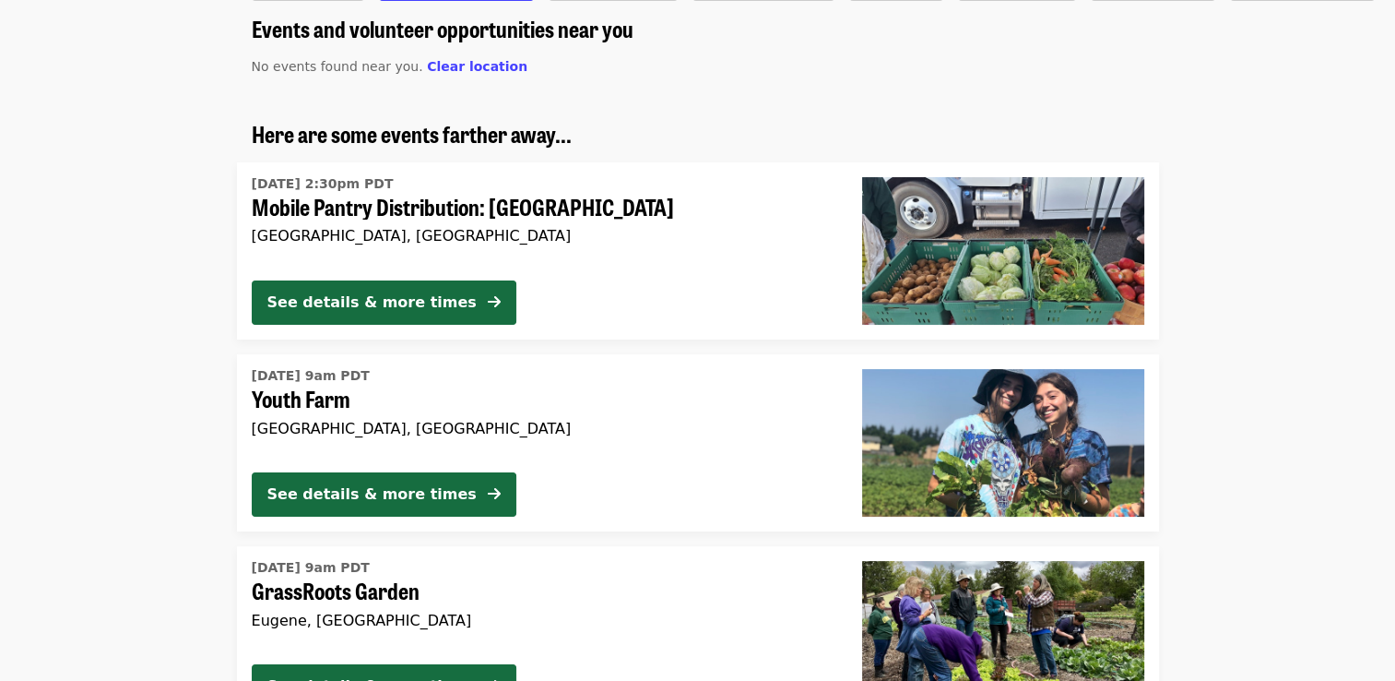
click at [362, 216] on span "Mobile Pantry Distribution: [GEOGRAPHIC_DATA]" at bounding box center [542, 207] width 581 height 27
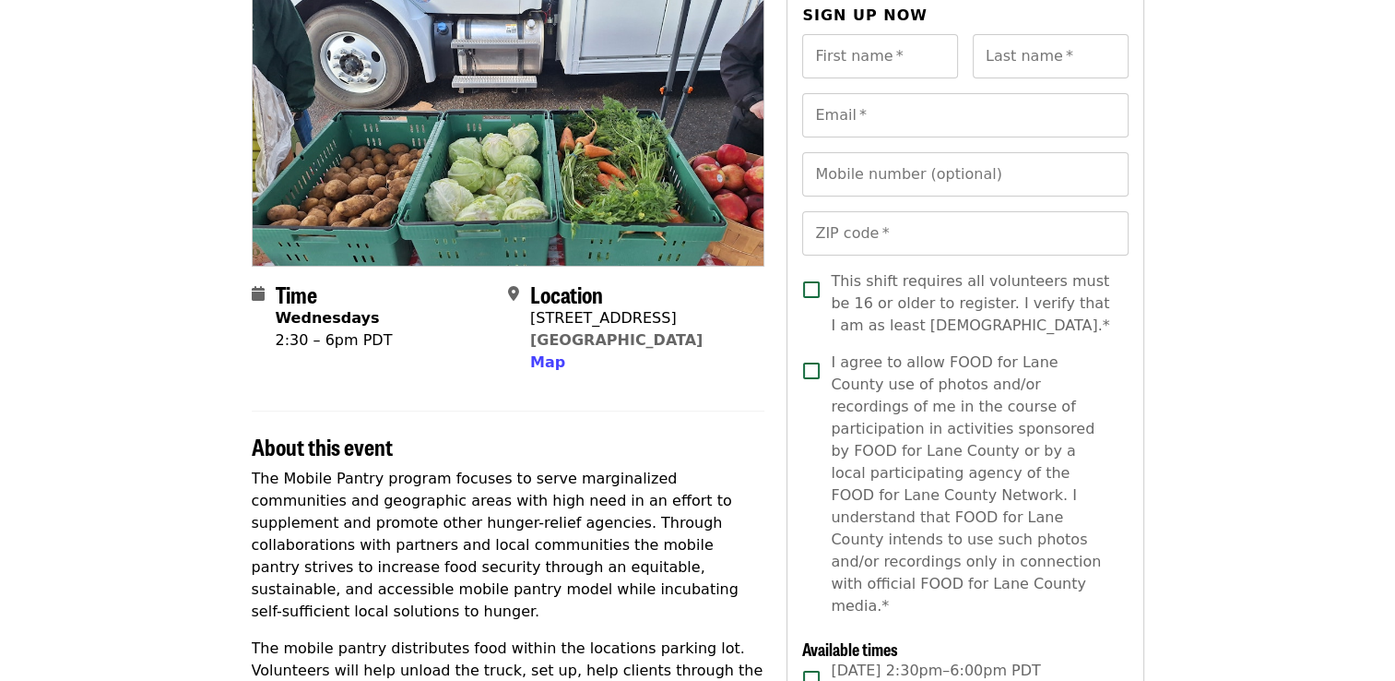
scroll to position [184, 0]
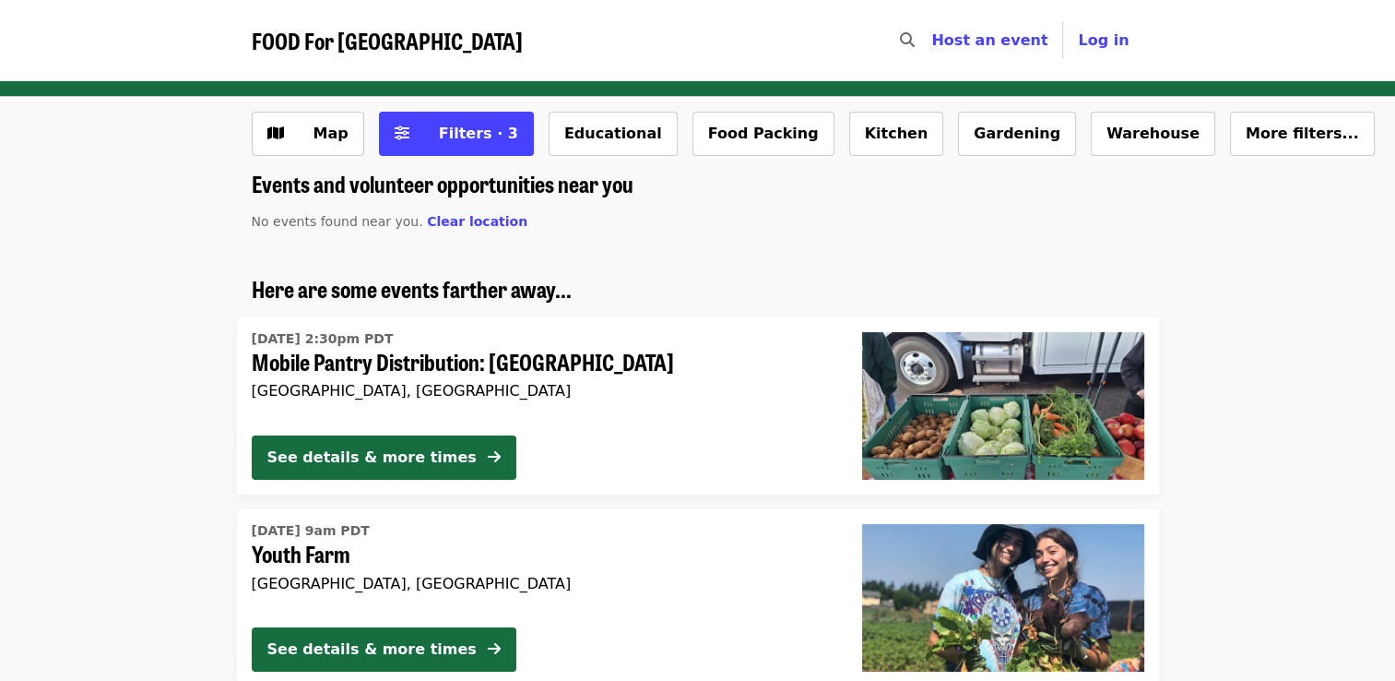
click at [410, 374] on div "Wed, Sep 10 @ 2:30pm PDT Mobile Pantry Distribution: Cottage Grove Cottage Grov…" at bounding box center [542, 373] width 581 height 96
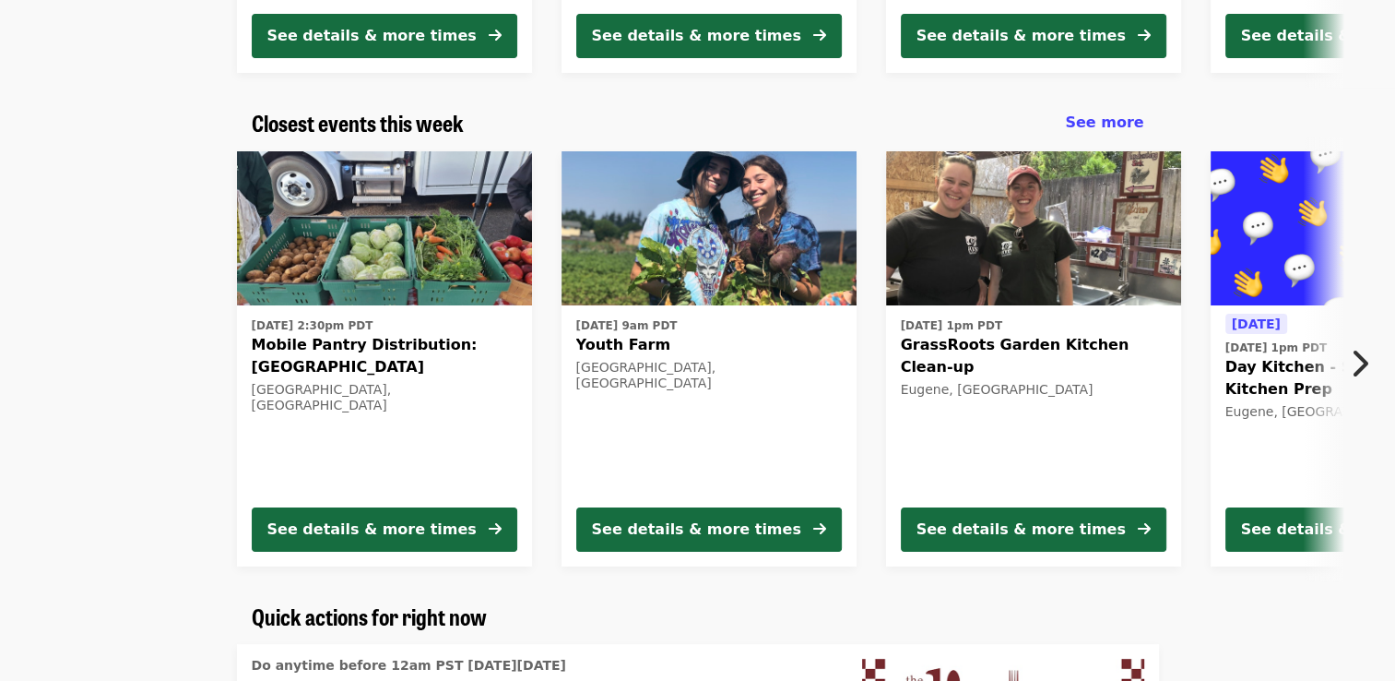
scroll to position [553, 0]
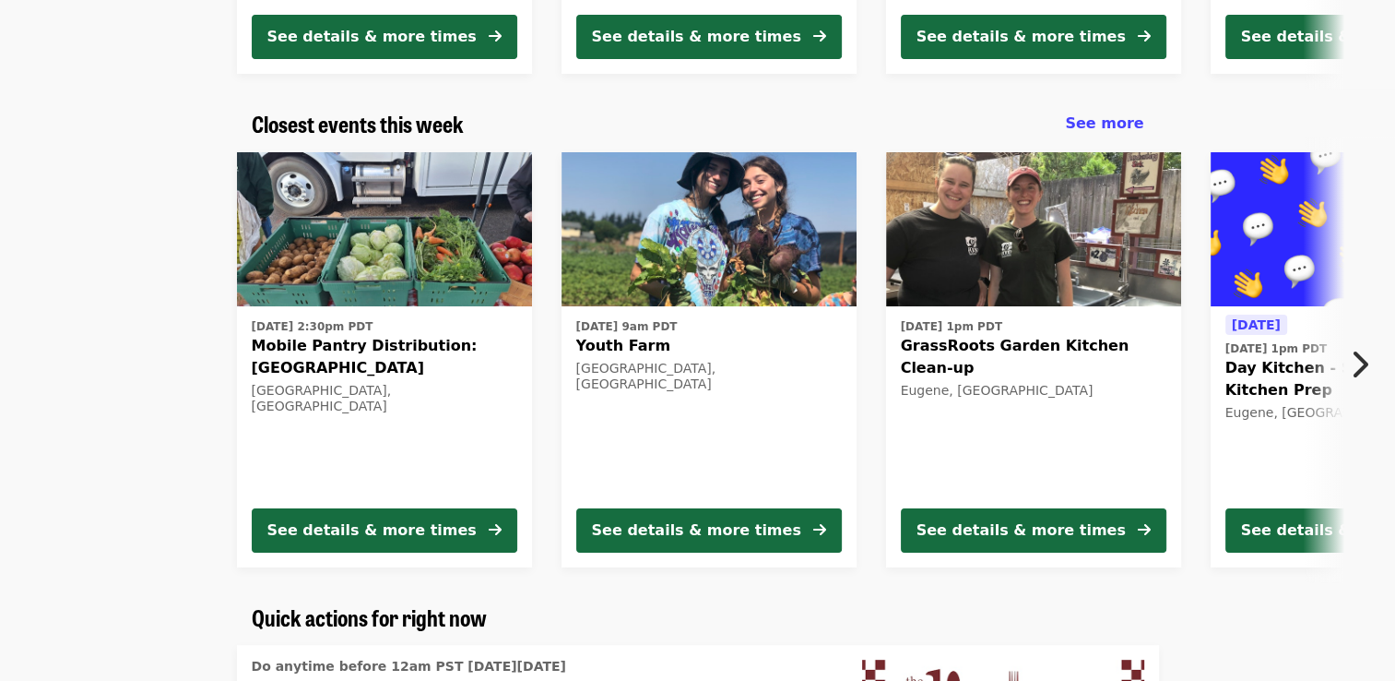
click at [1022, 293] on img at bounding box center [1033, 229] width 295 height 155
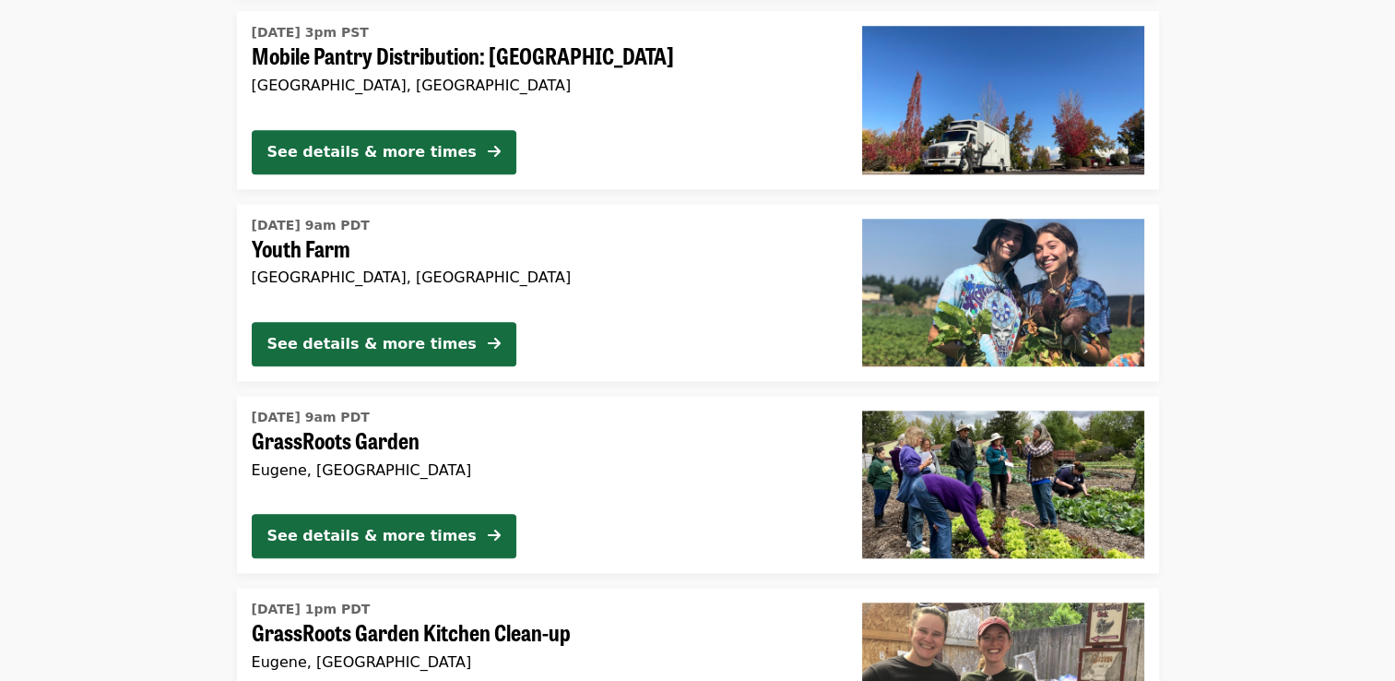
scroll to position [1662, 0]
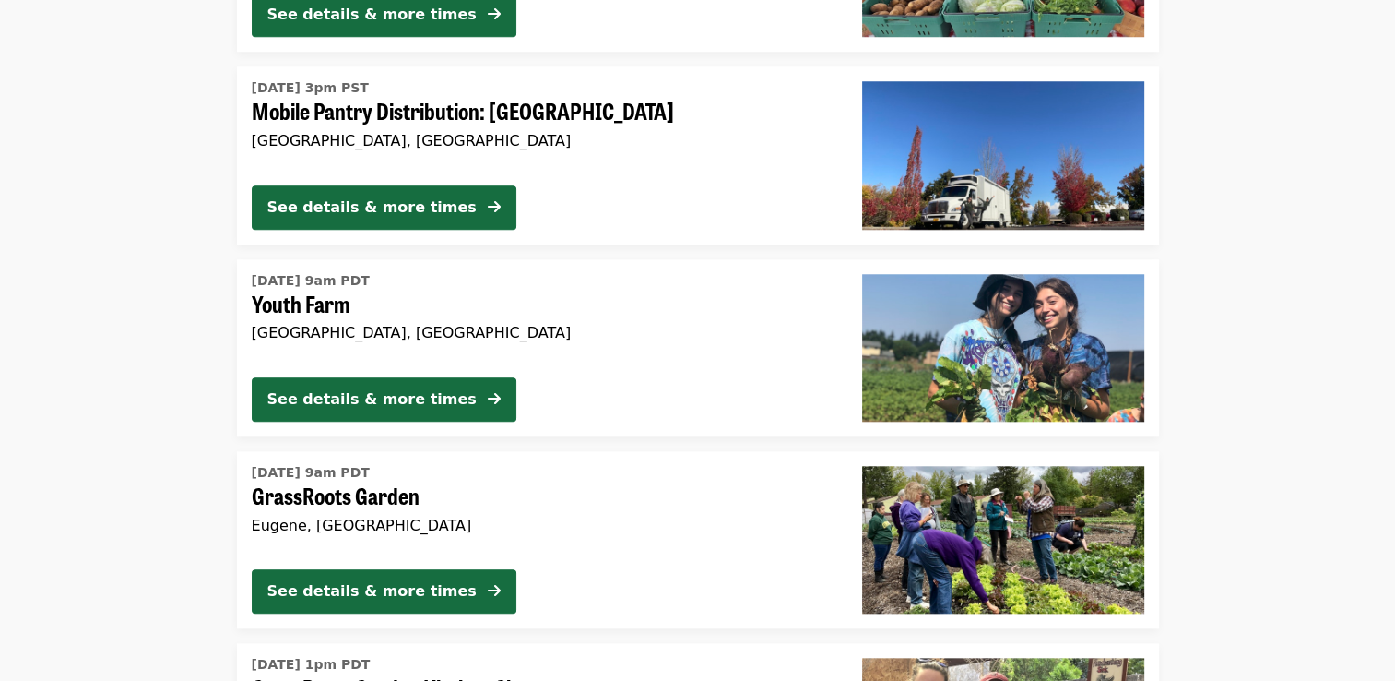
click at [385, 482] on span "GrassRoots Garden" at bounding box center [542, 495] width 581 height 27
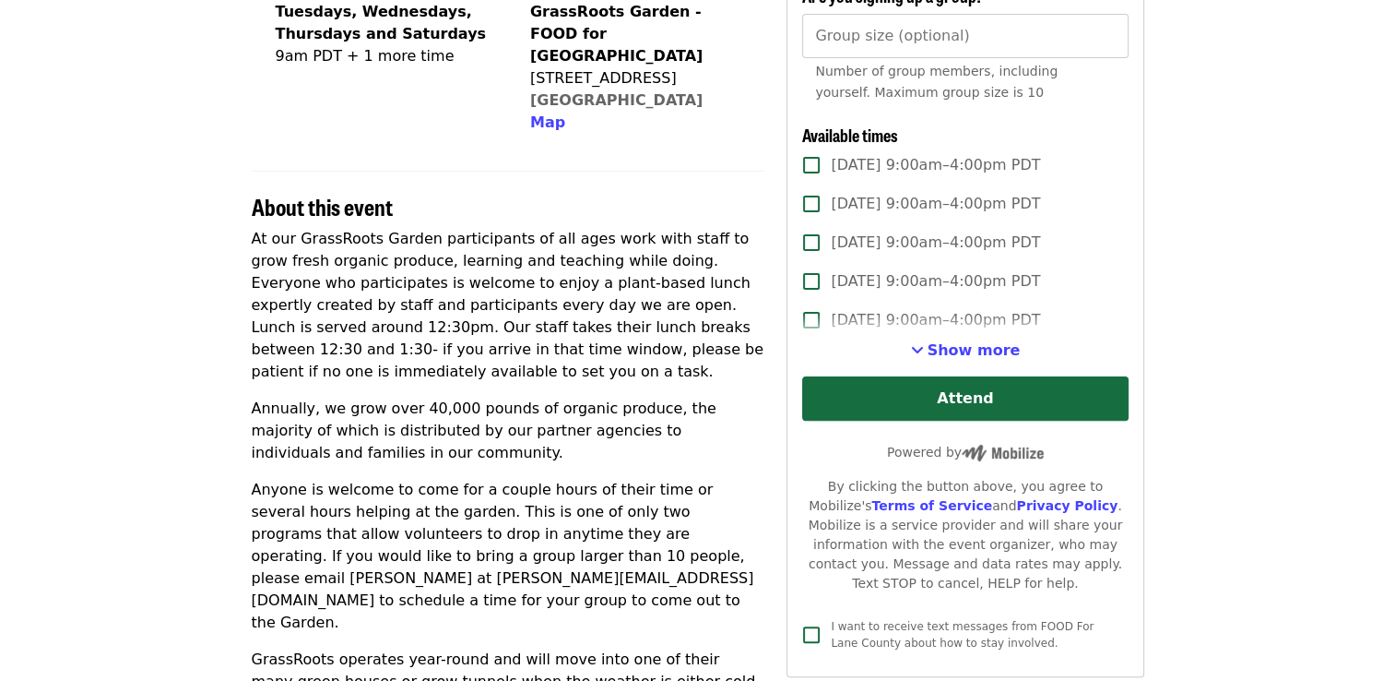
scroll to position [332, 0]
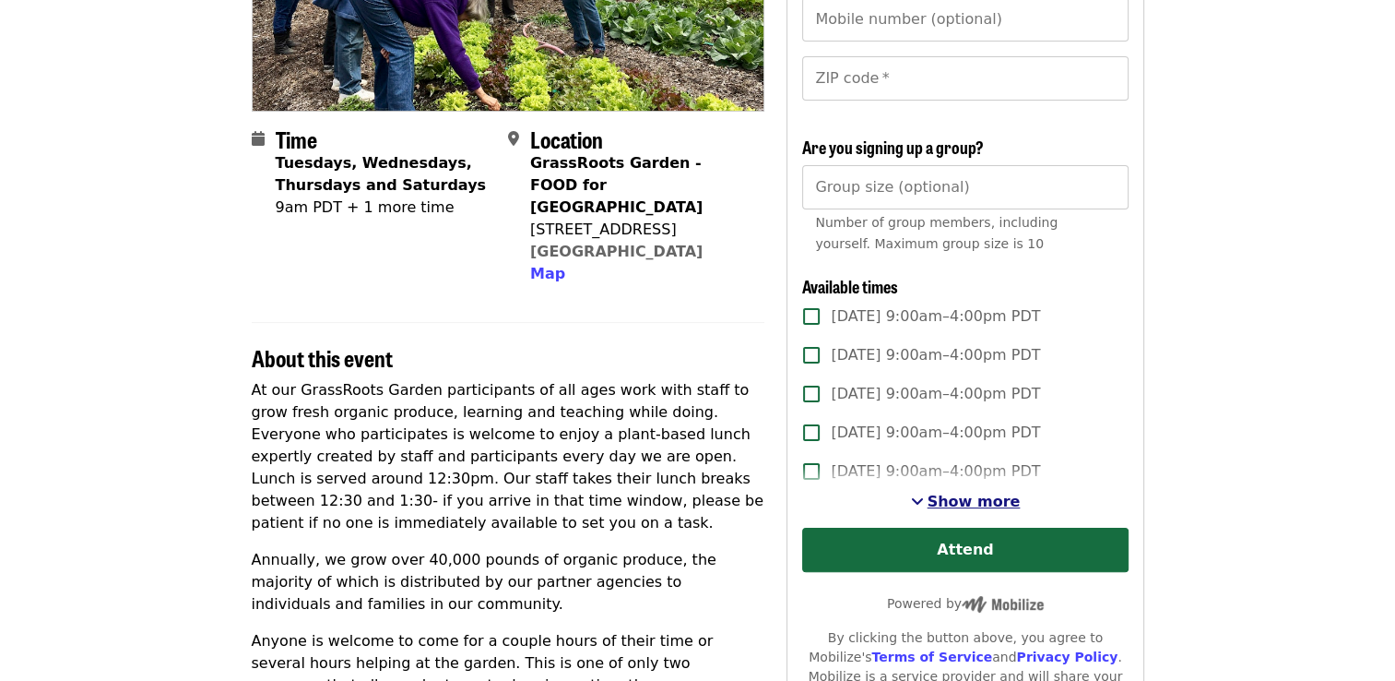
click at [938, 504] on span "Show more" at bounding box center [974, 501] width 93 height 18
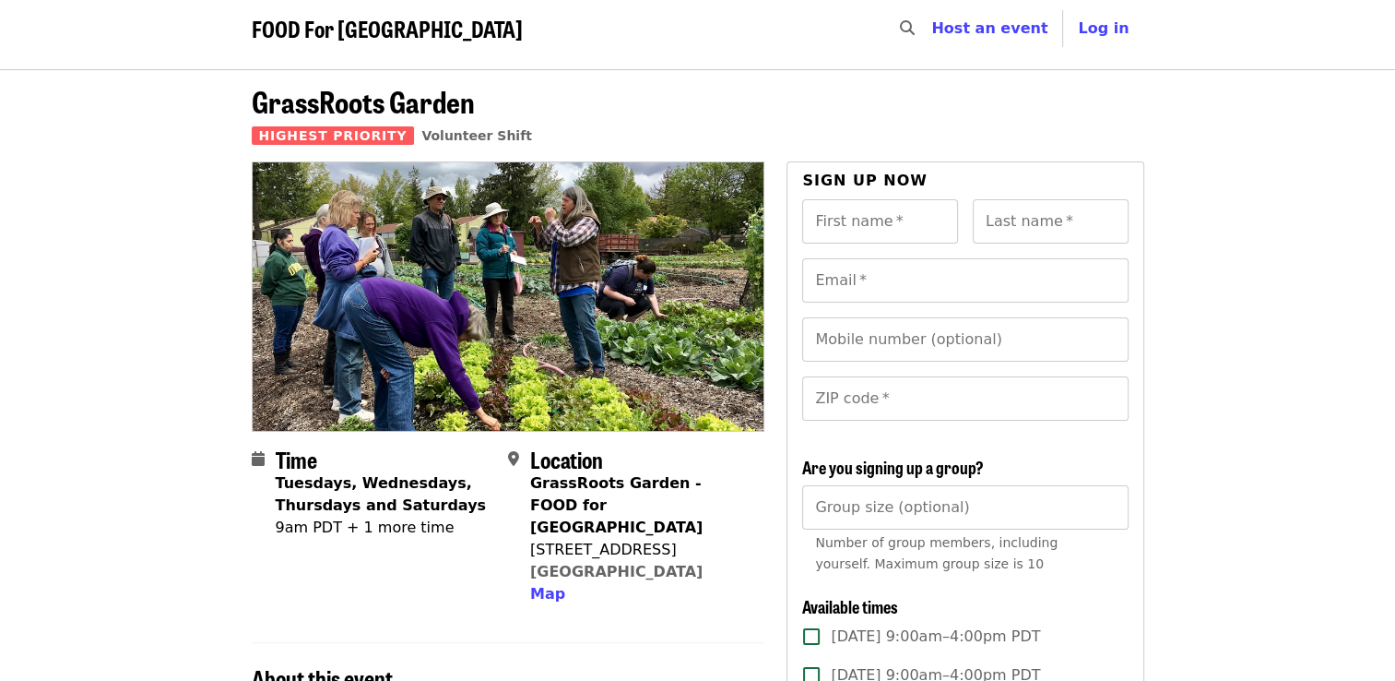
scroll to position [0, 0]
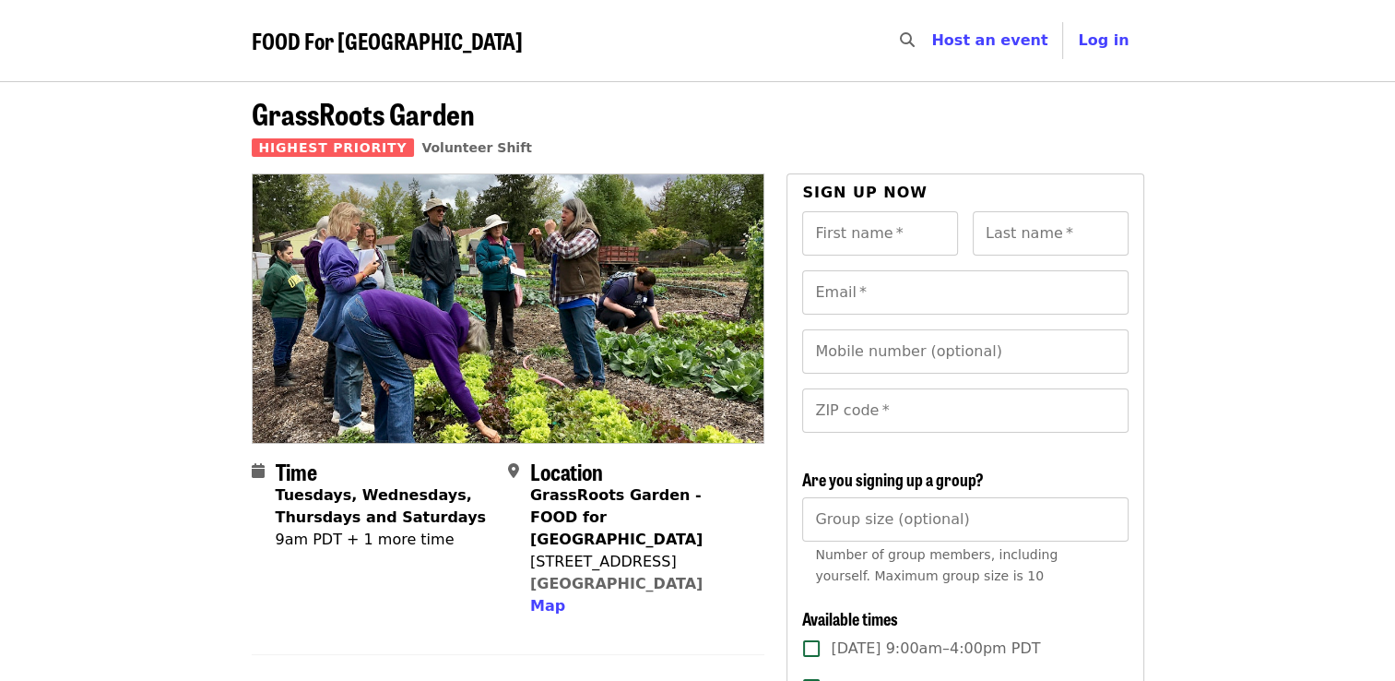
click at [413, 262] on img at bounding box center [509, 307] width 512 height 267
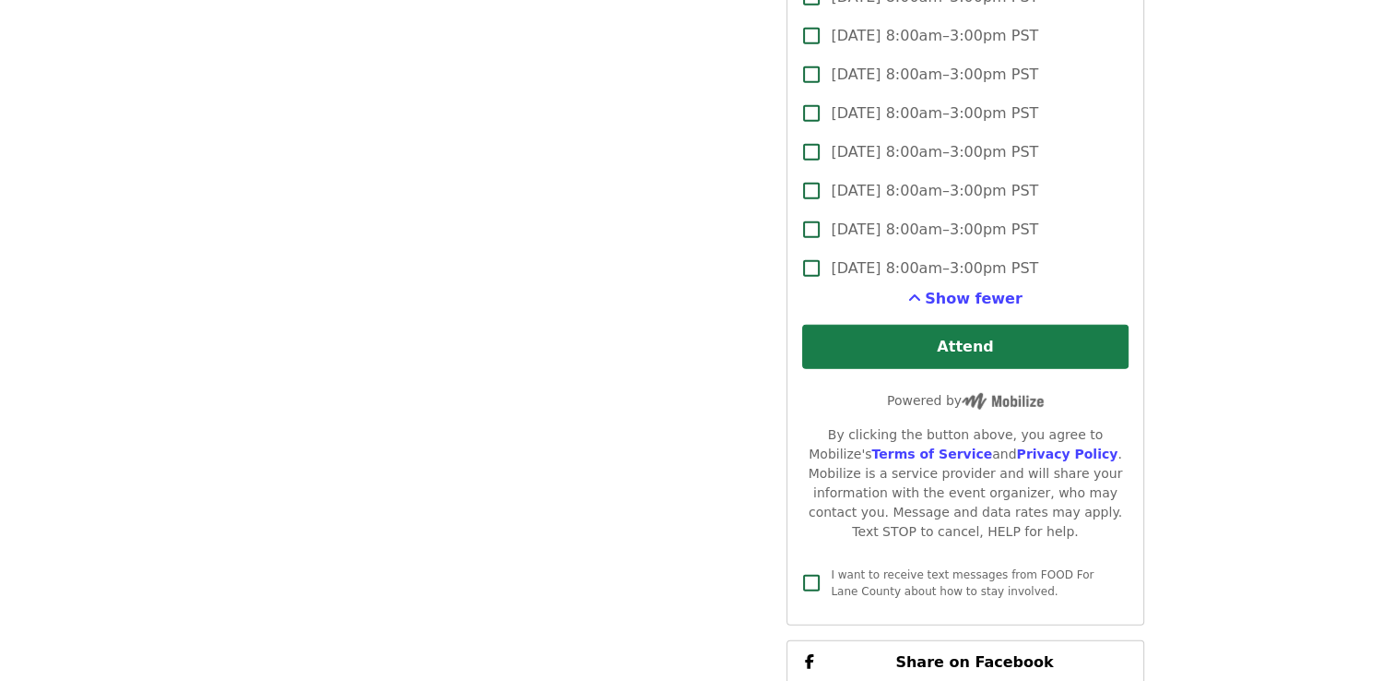
scroll to position [5201, 0]
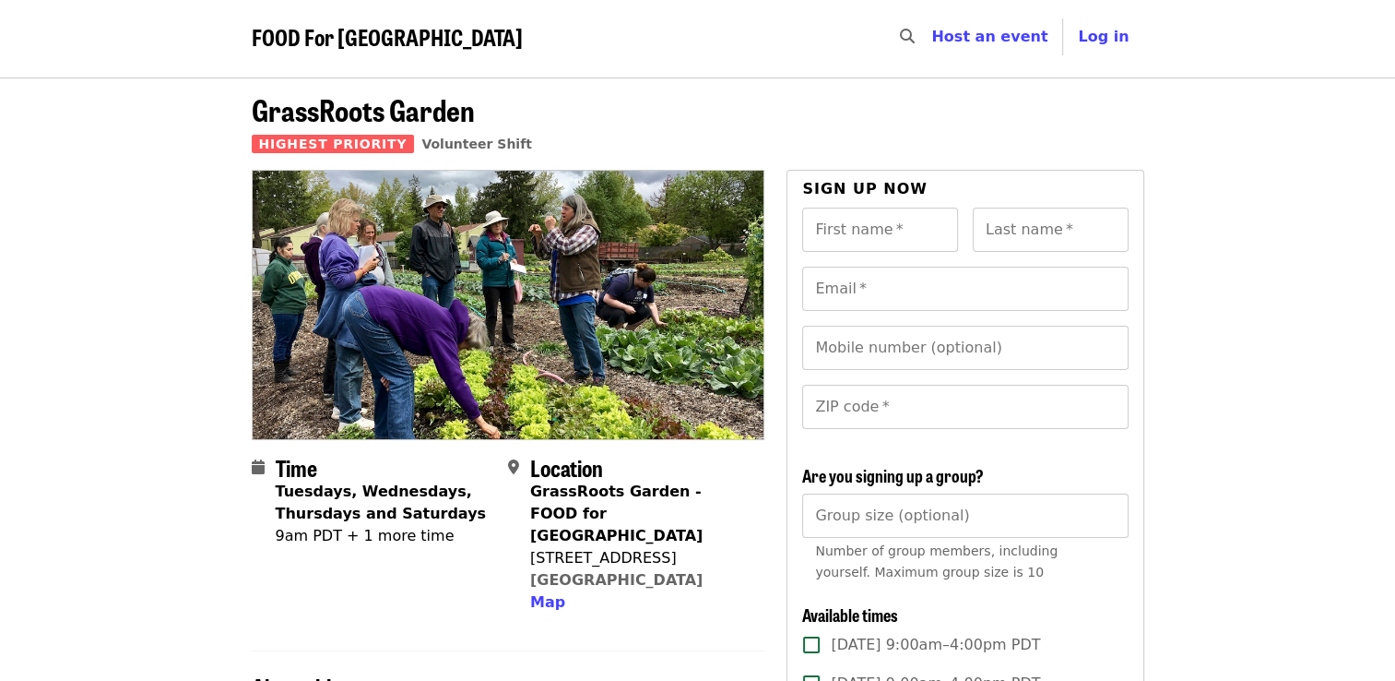
scroll to position [0, 0]
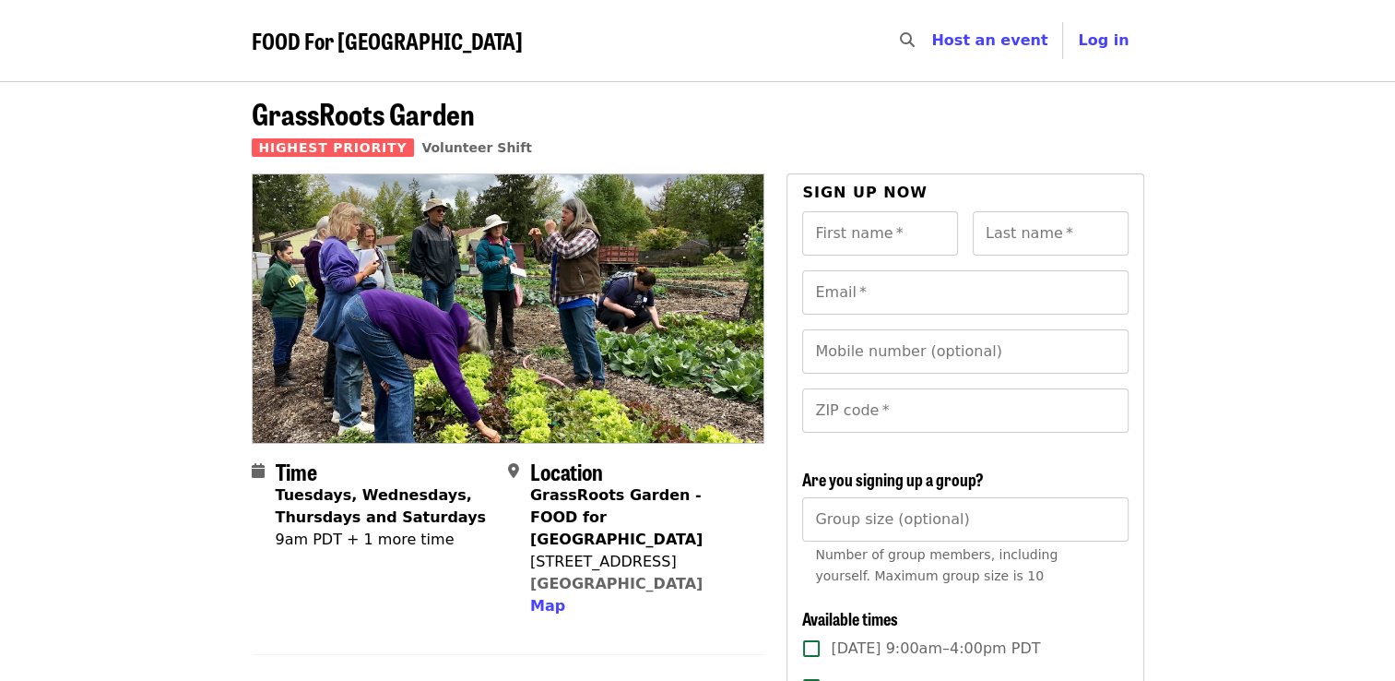
click at [450, 174] on img at bounding box center [509, 307] width 512 height 267
click at [446, 153] on span "Volunteer Shift" at bounding box center [476, 147] width 111 height 15
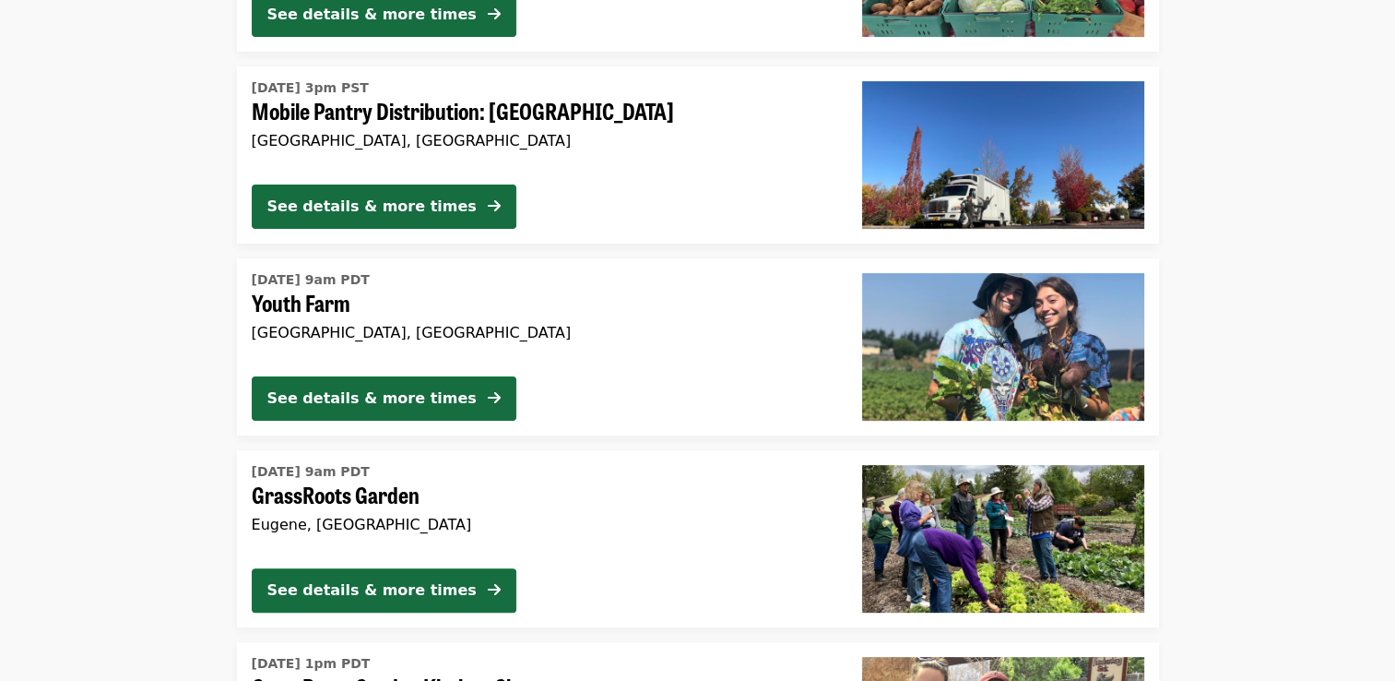
scroll to position [480, 0]
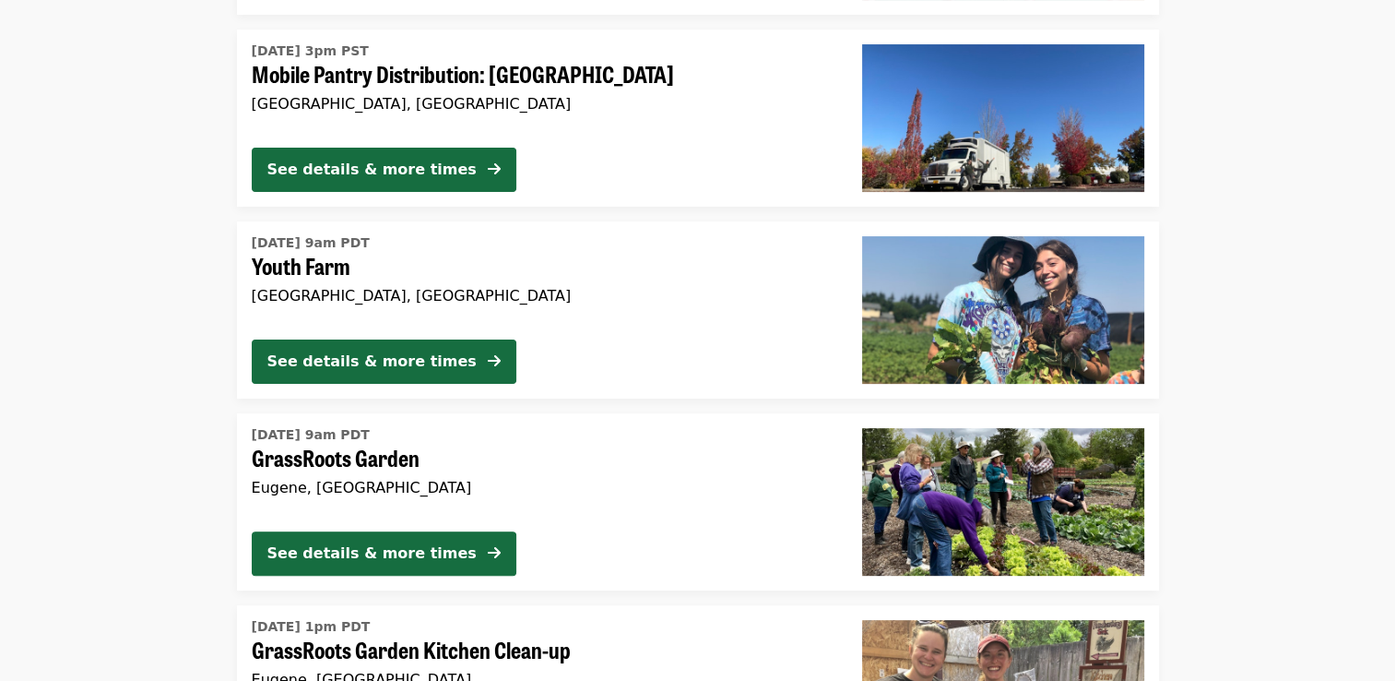
click at [437, 239] on span "[DATE] 9am PDT" at bounding box center [542, 242] width 581 height 19
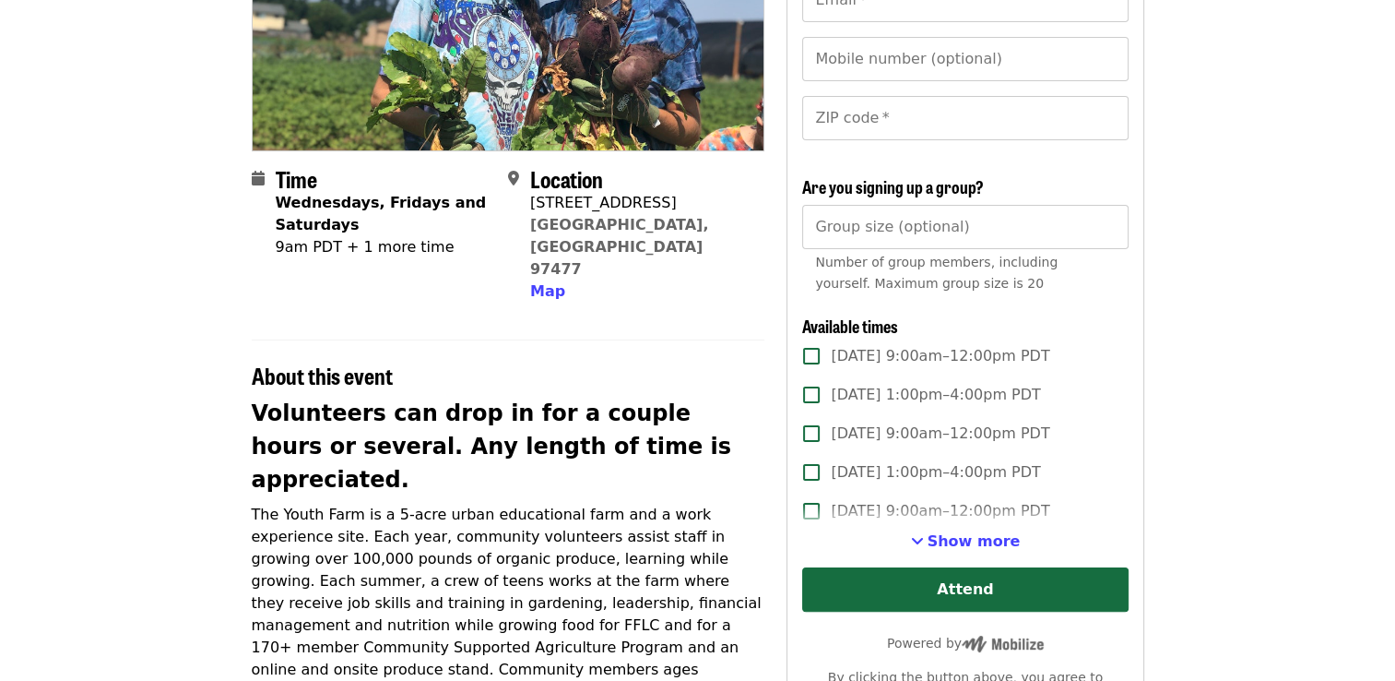
scroll to position [295, 0]
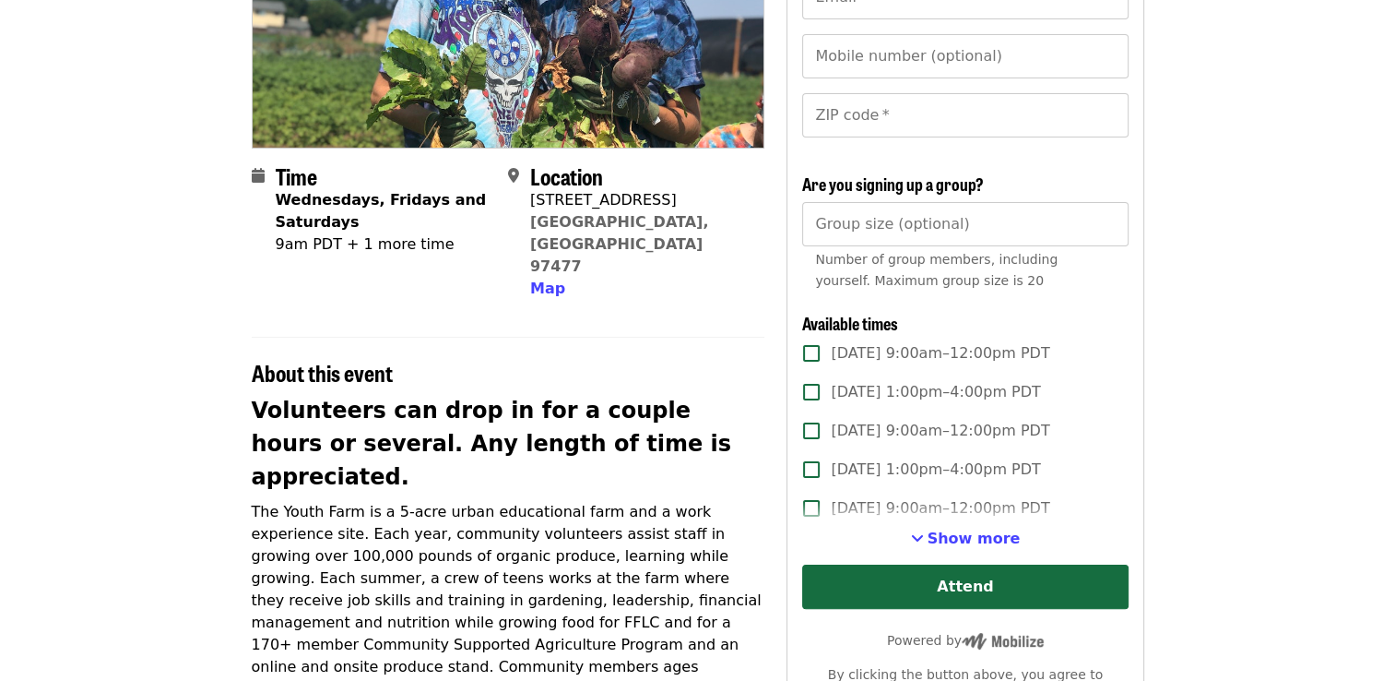
click at [977, 550] on div "First name   * First name * Last name   * Last name * Email   * Email * Mobile …" at bounding box center [965, 379] width 326 height 926
click at [974, 539] on span "Show more" at bounding box center [974, 538] width 93 height 18
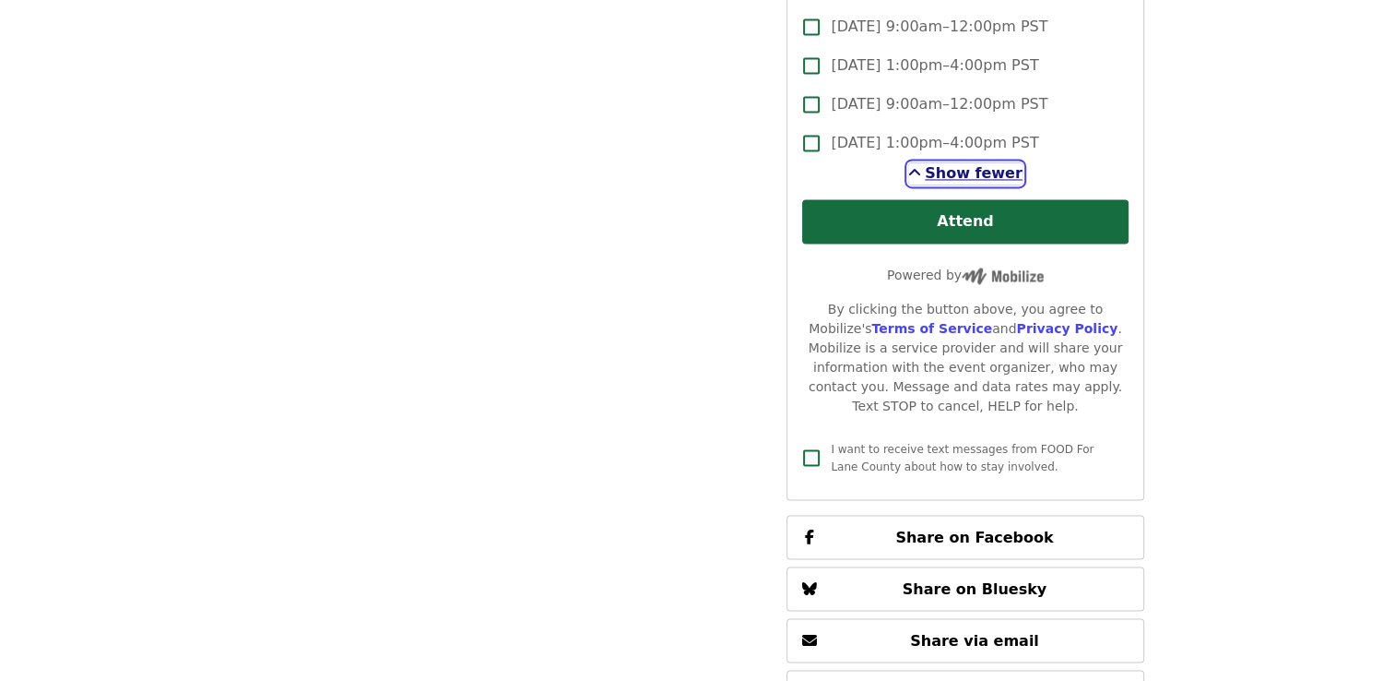
scroll to position [3025, 0]
